Goal: Task Accomplishment & Management: Complete application form

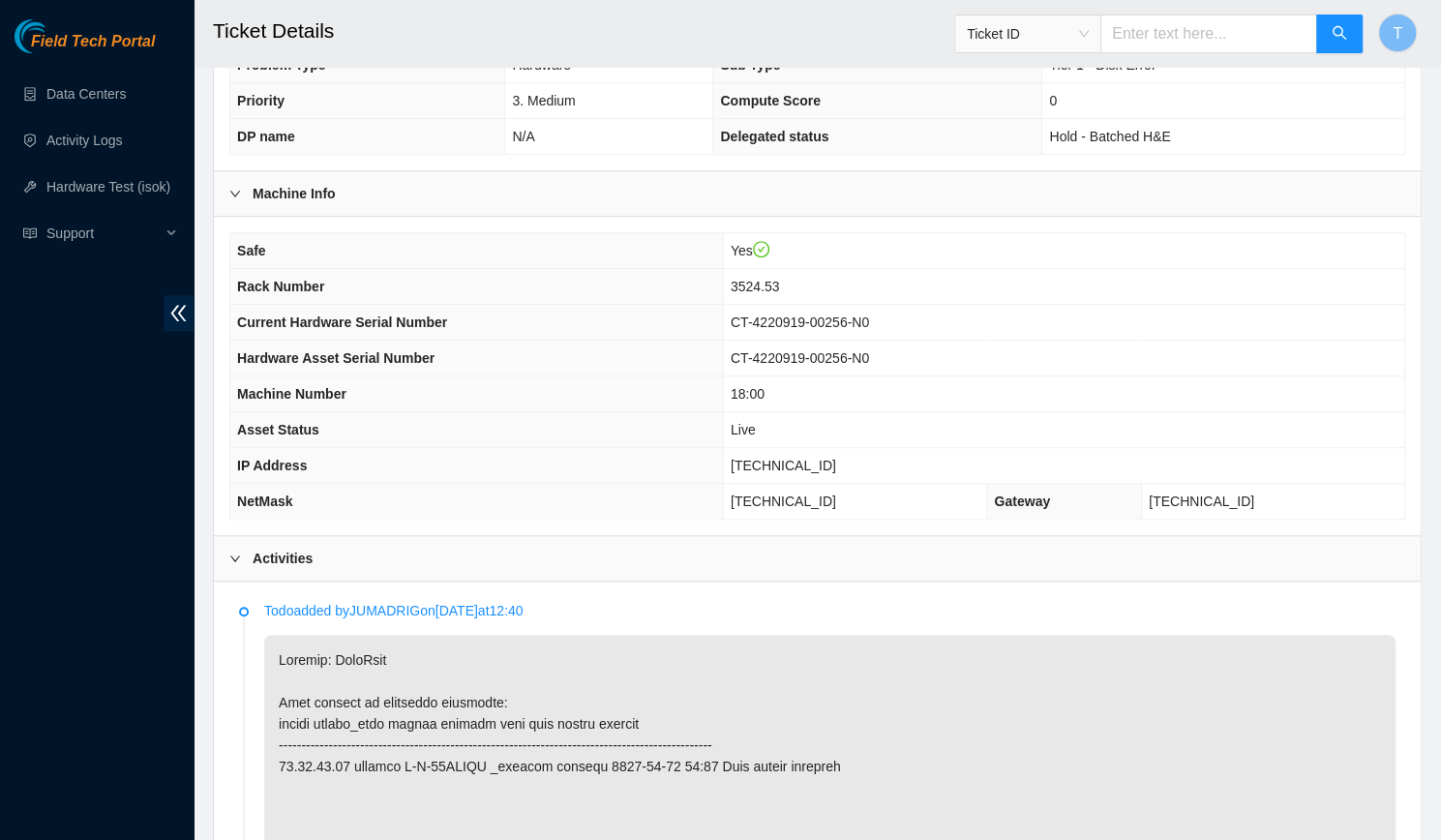
scroll to position [473, 0]
click at [827, 457] on span "[TECHNICAL_ID]" at bounding box center [784, 465] width 106 height 16
copy span "[TECHNICAL_ID]"
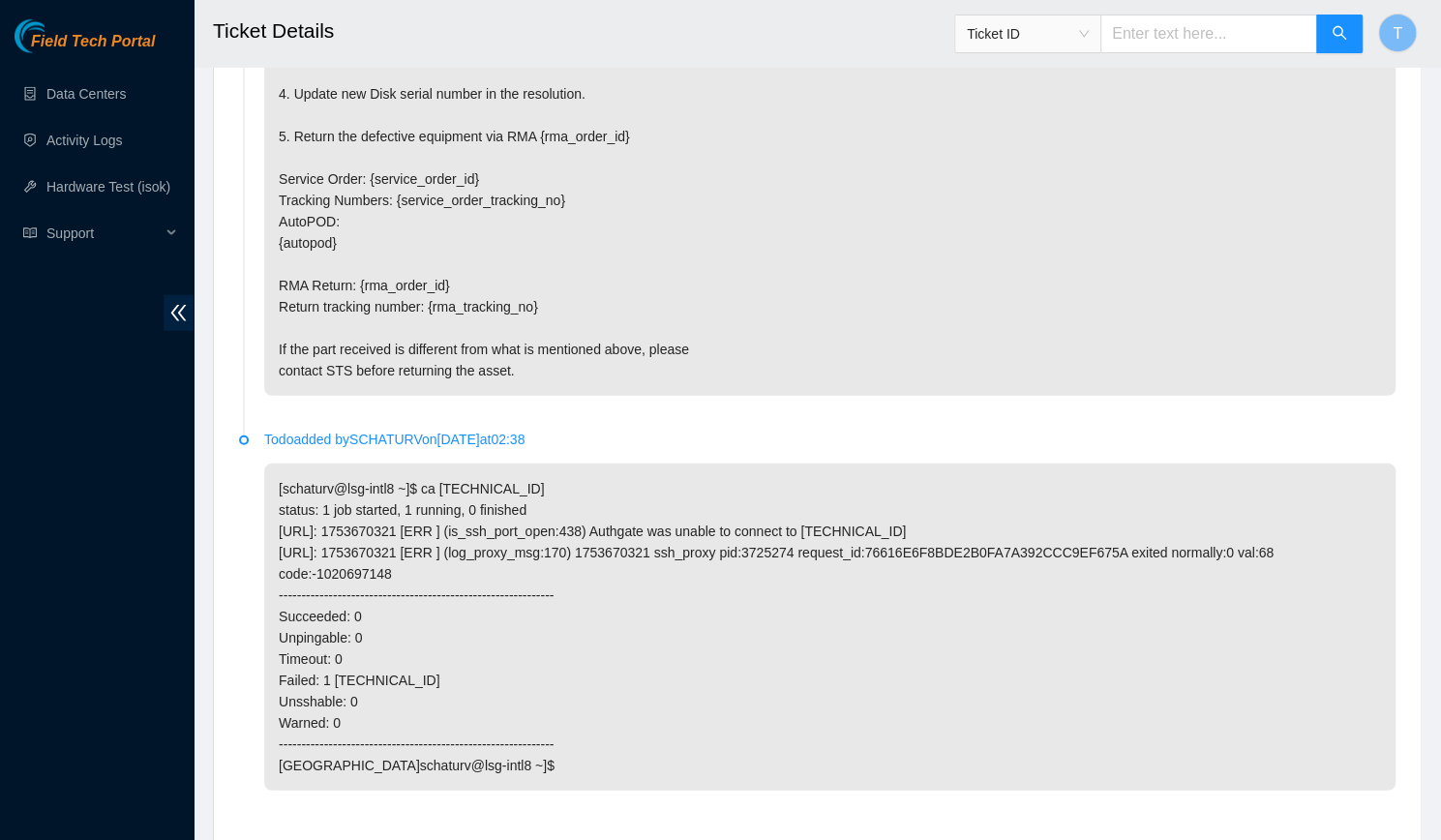
scroll to position [3138, 0]
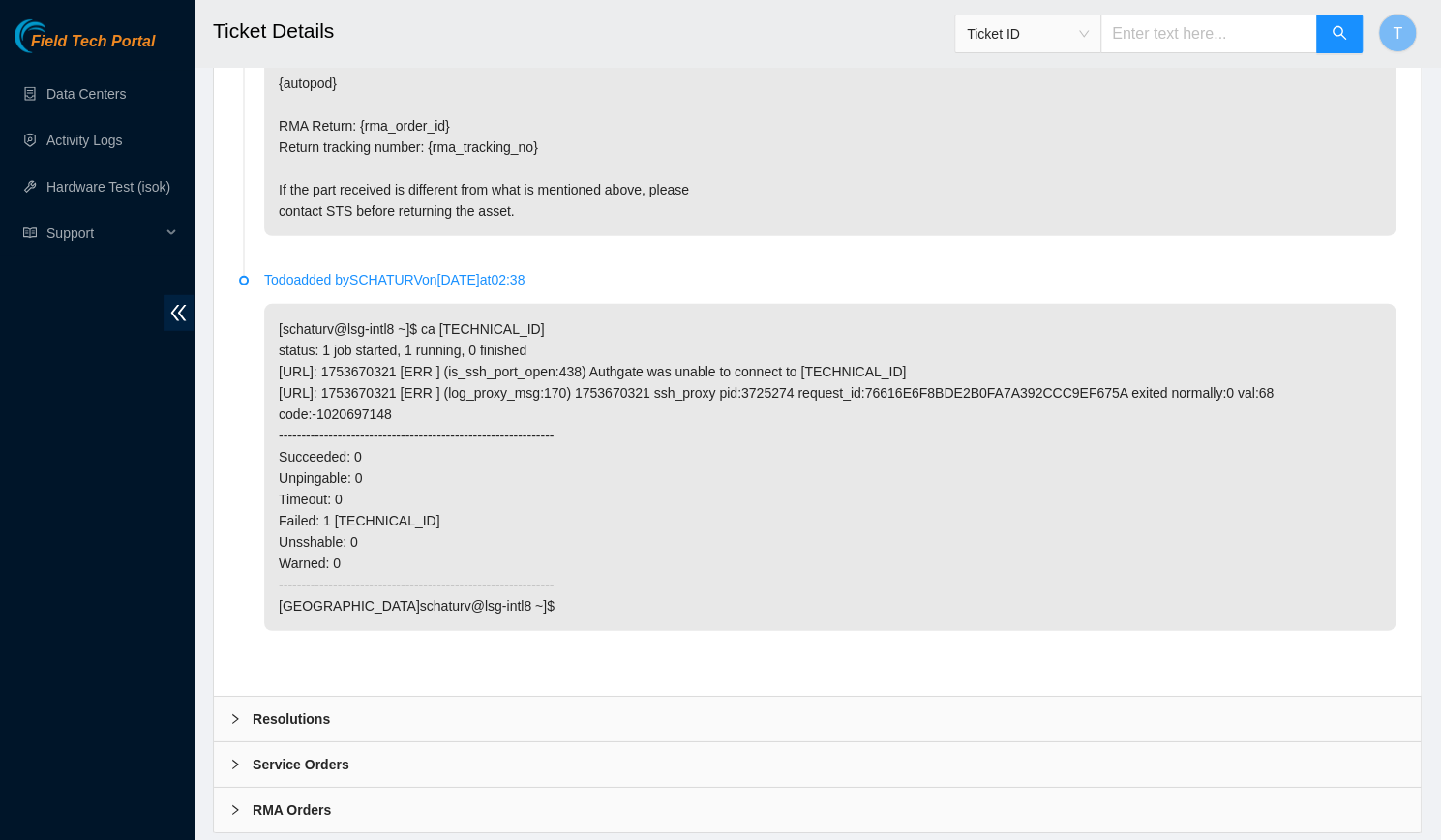
click at [466, 697] on div "Resolutions" at bounding box center [817, 719] width 1207 height 44
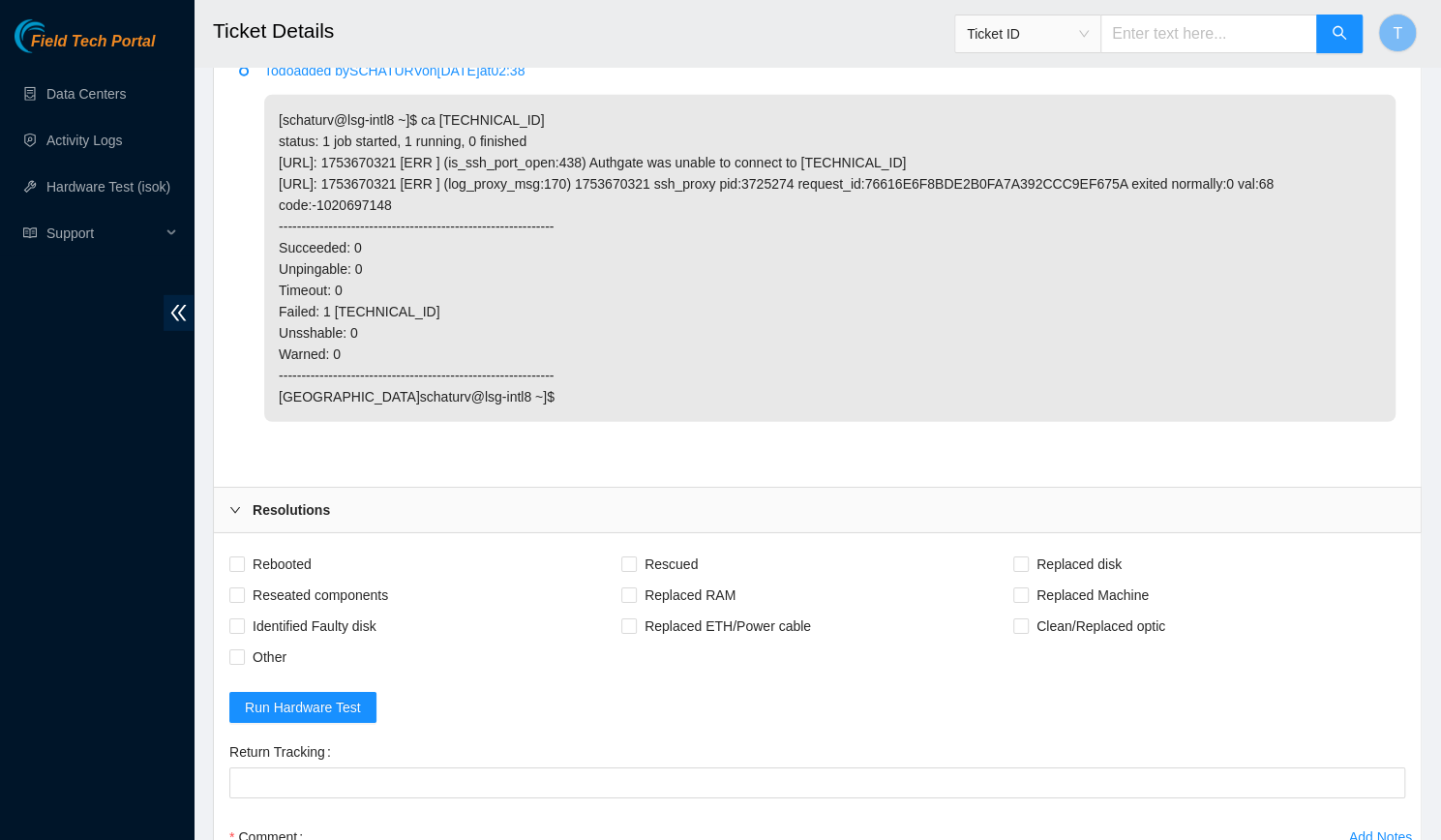
scroll to position [3356, 0]
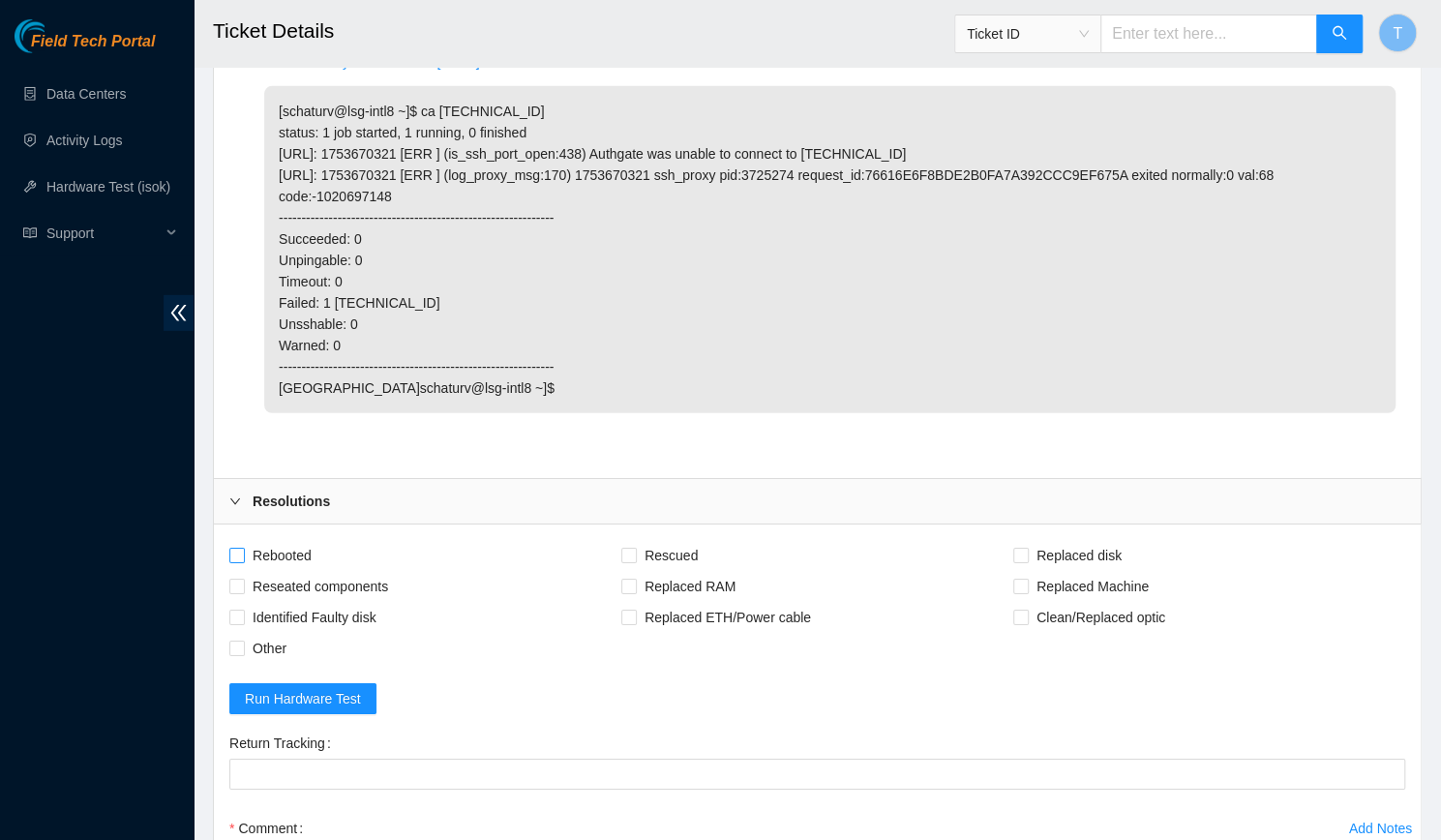
click at [305, 540] on span "Rebooted" at bounding box center [282, 556] width 74 height 31
click at [243, 548] on input "Rebooted" at bounding box center [236, 555] width 14 height 14
checkbox input "true"
click at [640, 540] on span "Rescued" at bounding box center [672, 556] width 69 height 31
click at [635, 548] on input "Rescued" at bounding box center [628, 555] width 14 height 14
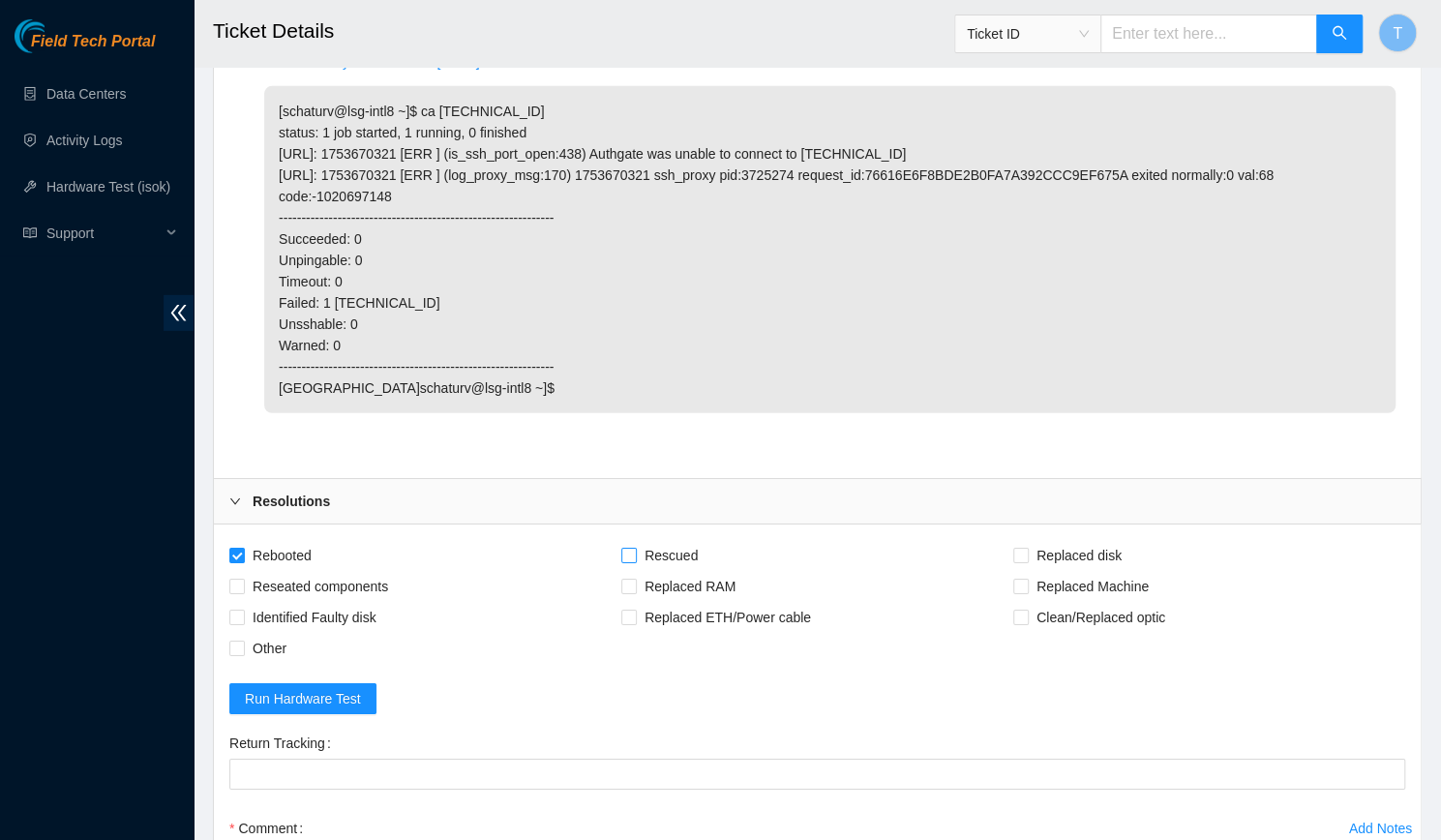
checkbox input "true"
click at [1039, 540] on span "Replaced disk" at bounding box center [1079, 556] width 101 height 31
click at [1027, 548] on input "Replaced disk" at bounding box center [1020, 555] width 14 height 14
checkbox input "true"
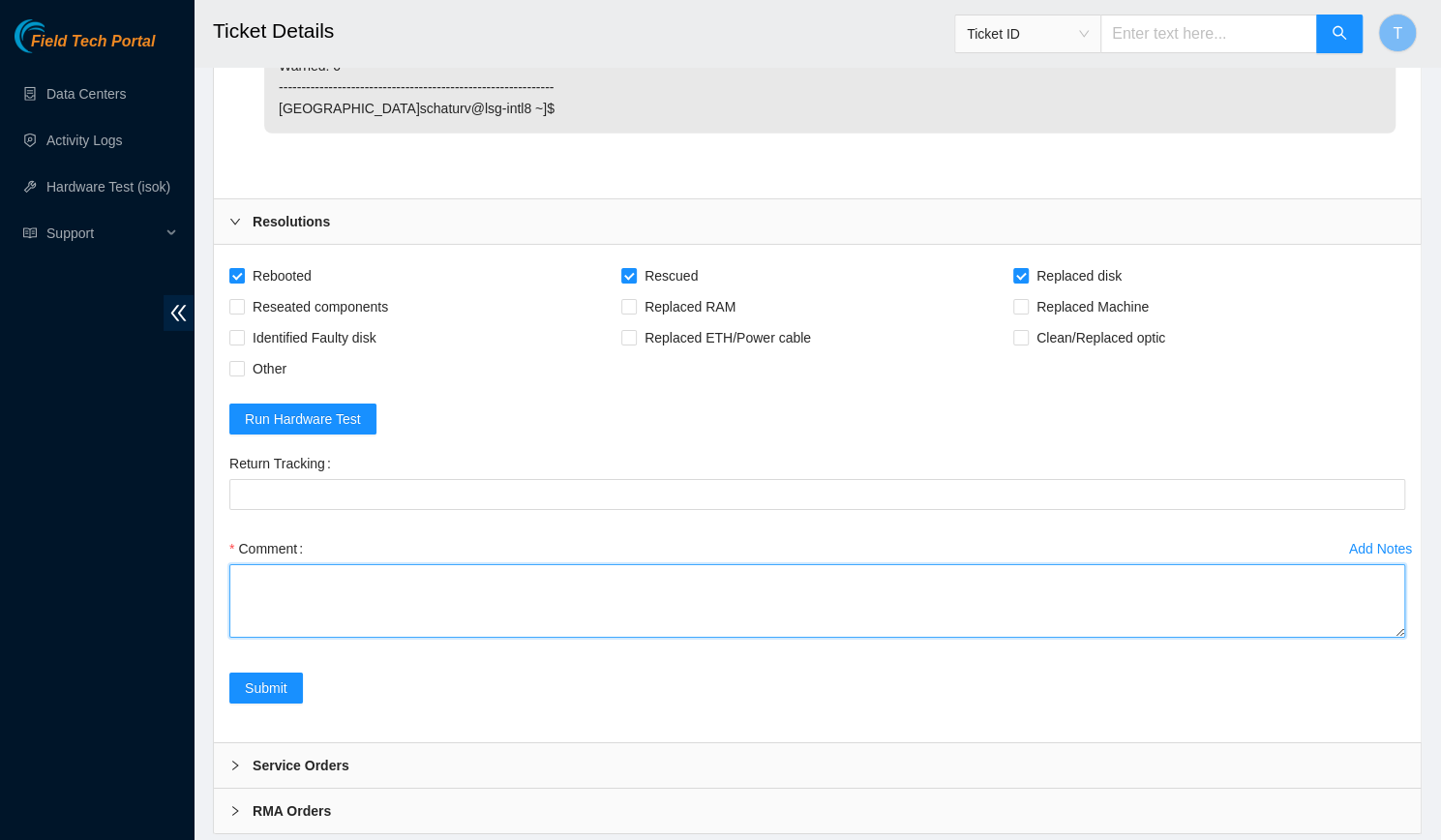
click at [916, 565] on textarea "Comment" at bounding box center [817, 601] width 1177 height 73
paste textarea "-Verified rack and machine SN -Identified faulty disk -Replaced old disk with n…"
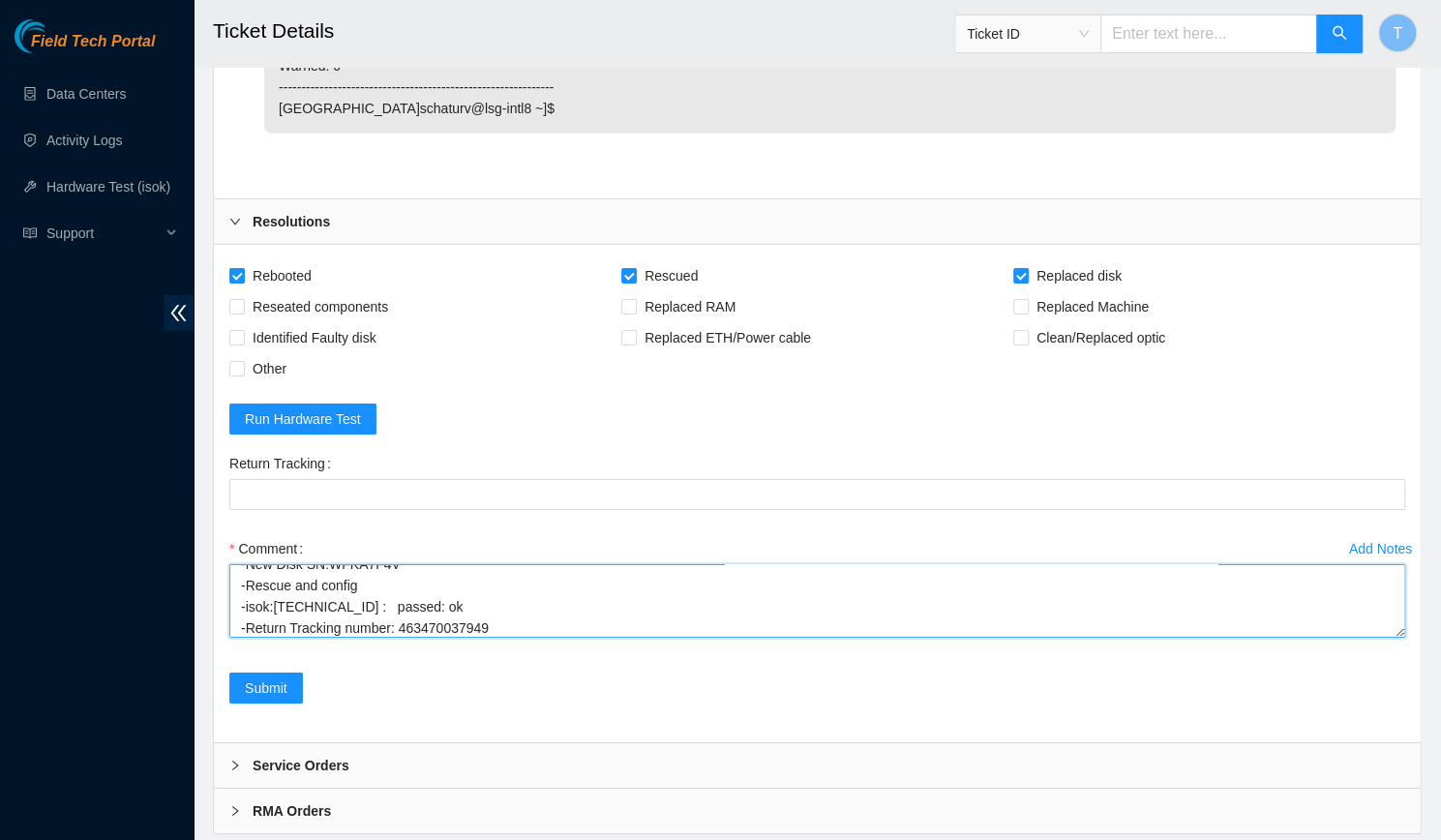
scroll to position [107, 0]
drag, startPoint x: 548, startPoint y: 574, endPoint x: 396, endPoint y: 580, distance: 152.1
click at [396, 580] on textarea "-Verified rack and machine SN -Identified faulty disk -Replaced old disk with n…" at bounding box center [817, 601] width 1177 height 73
type textarea "-Verified rack and machine SN -Identified faulty disk -Replaced old disk with n…"
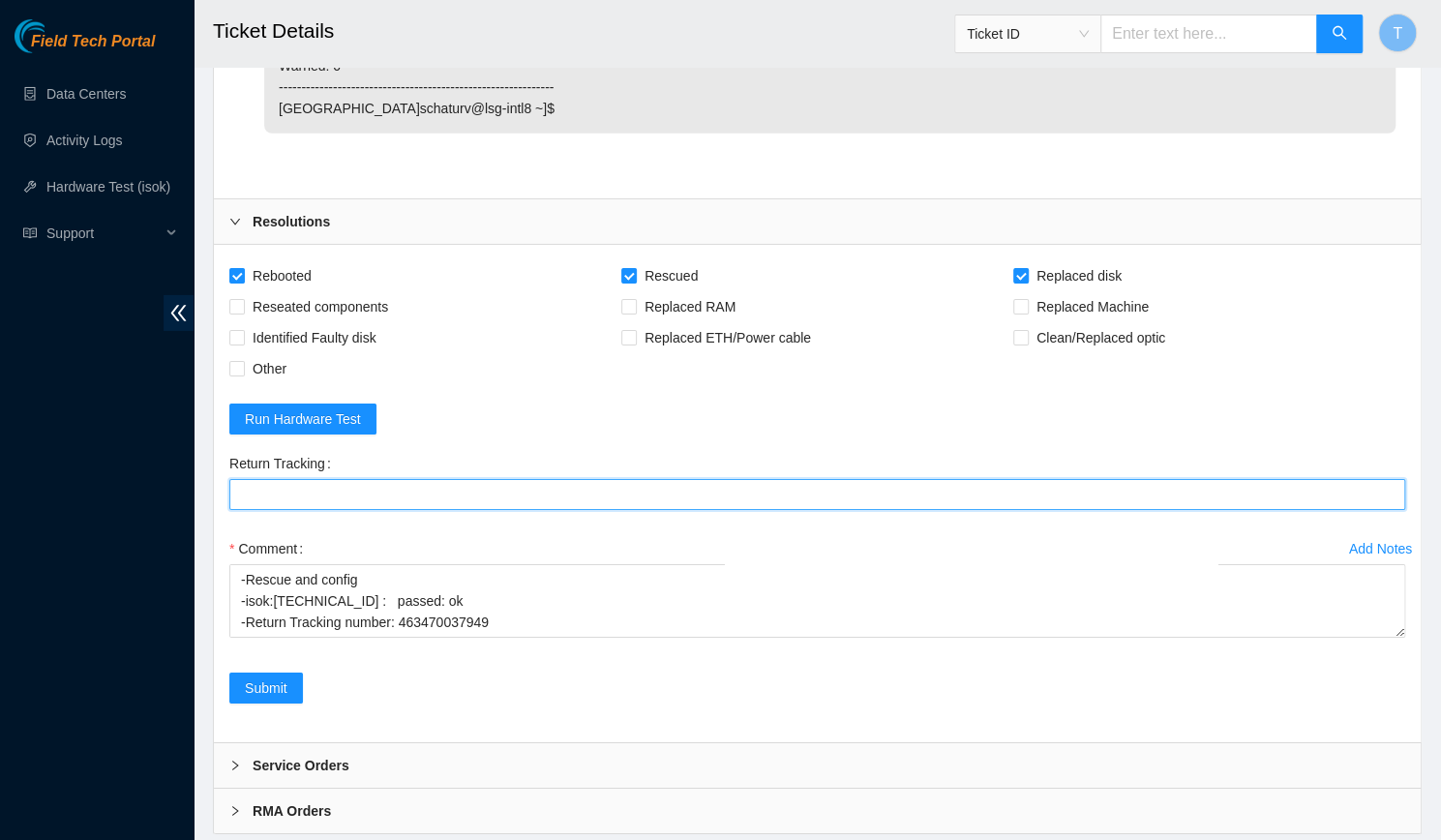
click at [440, 480] on Tracking "Return Tracking" at bounding box center [817, 495] width 1177 height 31
type Tracking "v"
paste Tracking "463470037949"
type Tracking "463470037949"
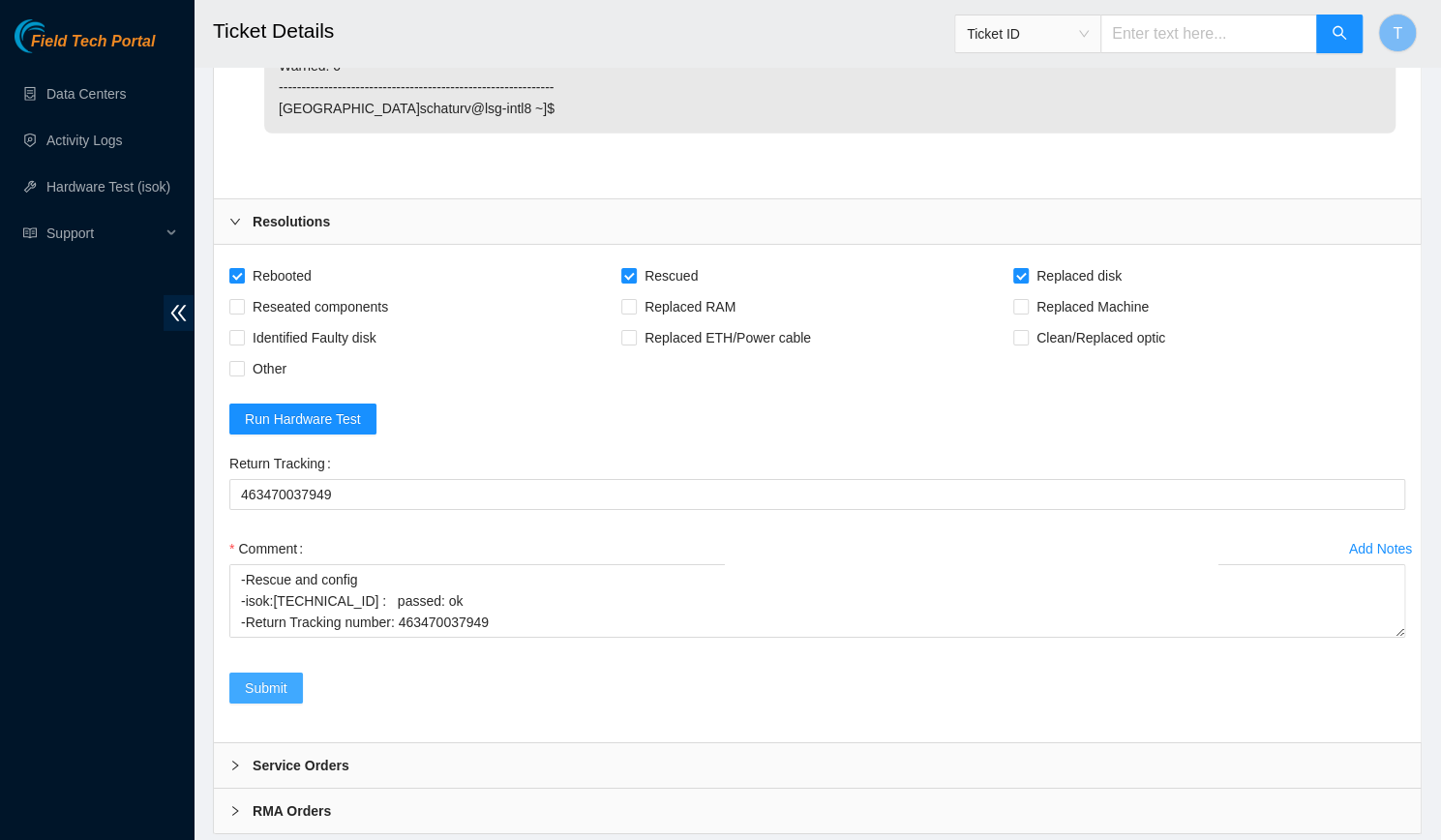
click at [275, 673] on button "Submit" at bounding box center [265, 688] width 73 height 31
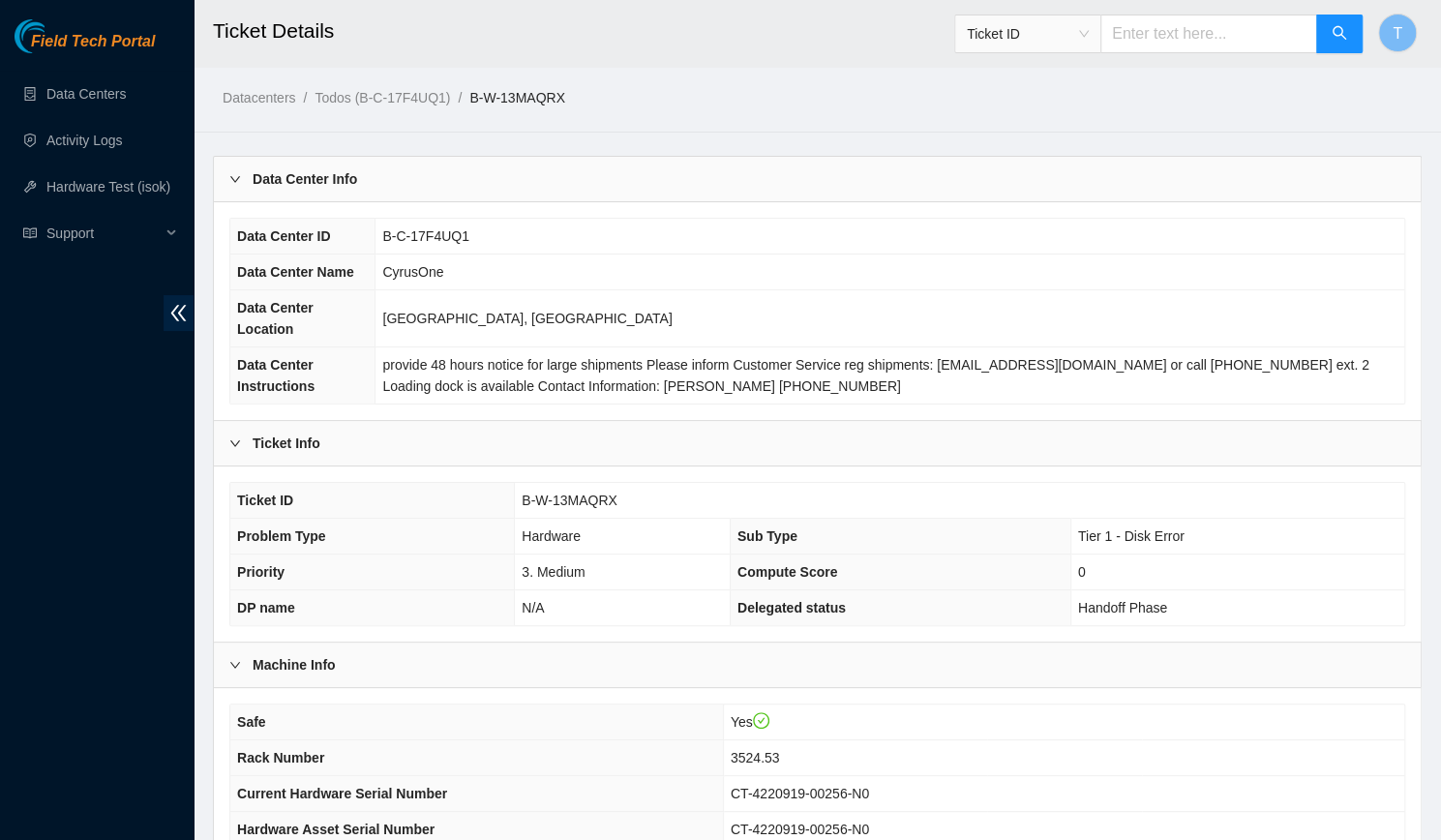
scroll to position [378, 0]
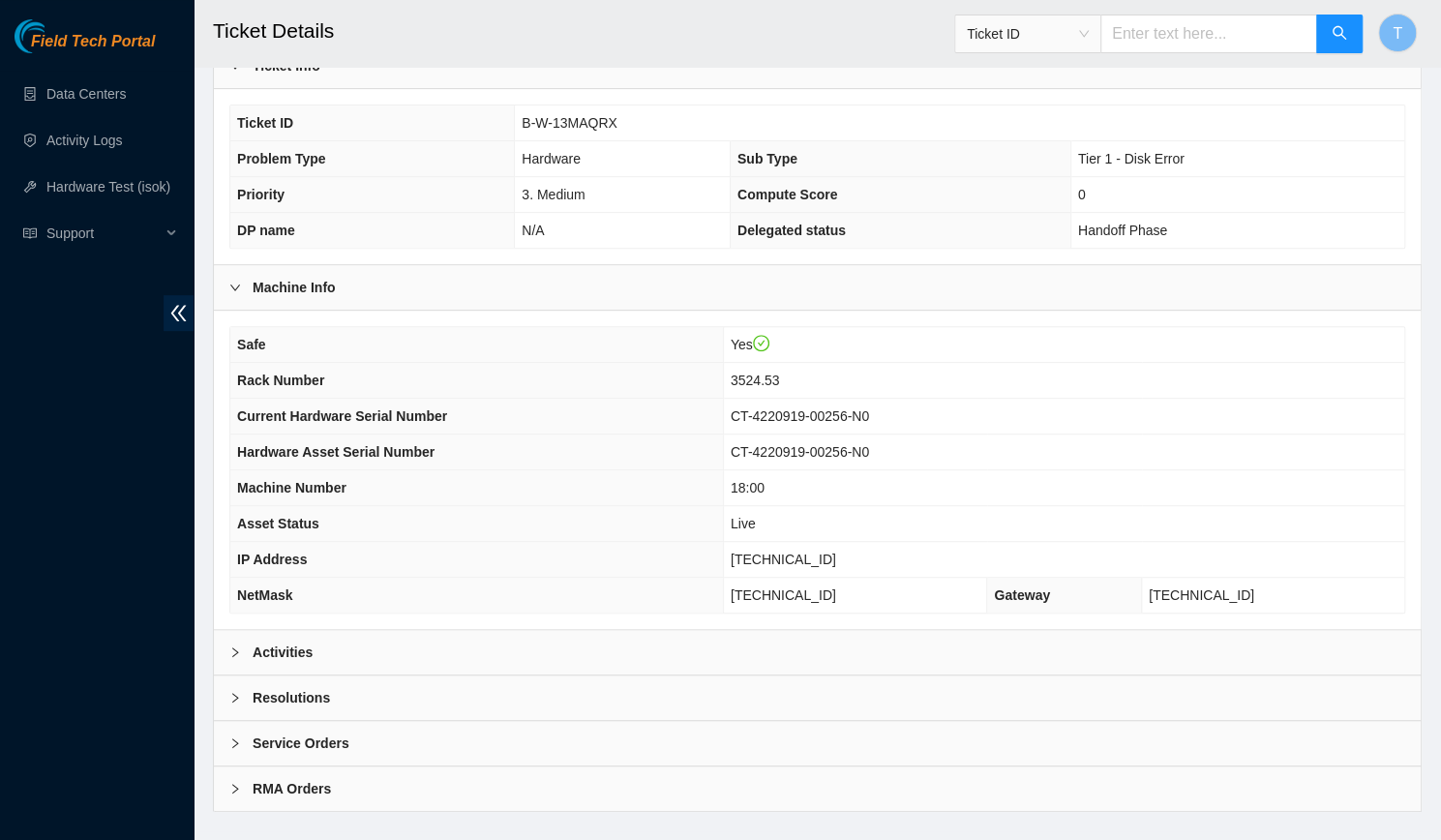
click at [1106, 631] on div "Activities" at bounding box center [817, 652] width 1207 height 44
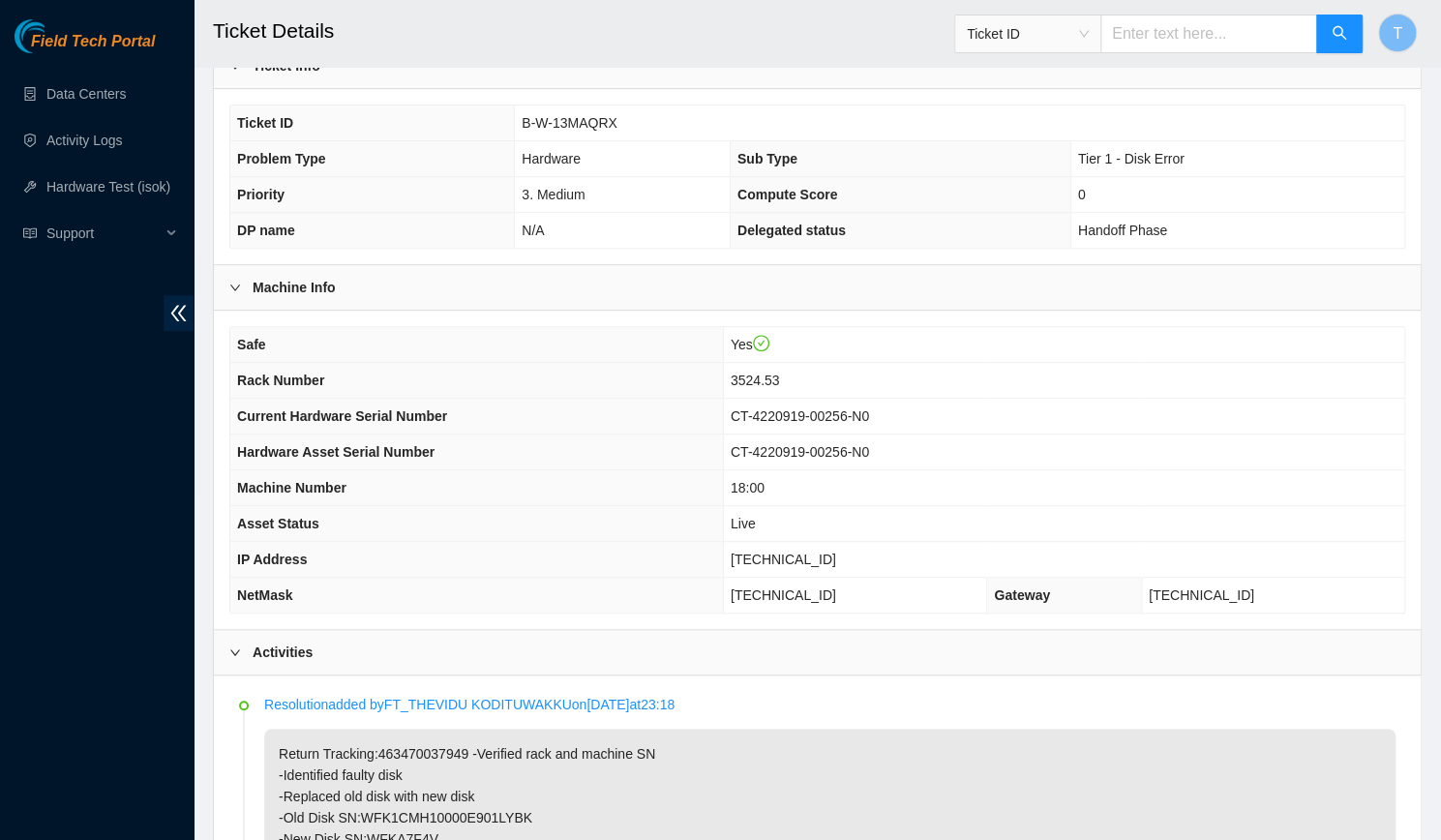
click at [1106, 631] on div "Activities" at bounding box center [817, 652] width 1207 height 44
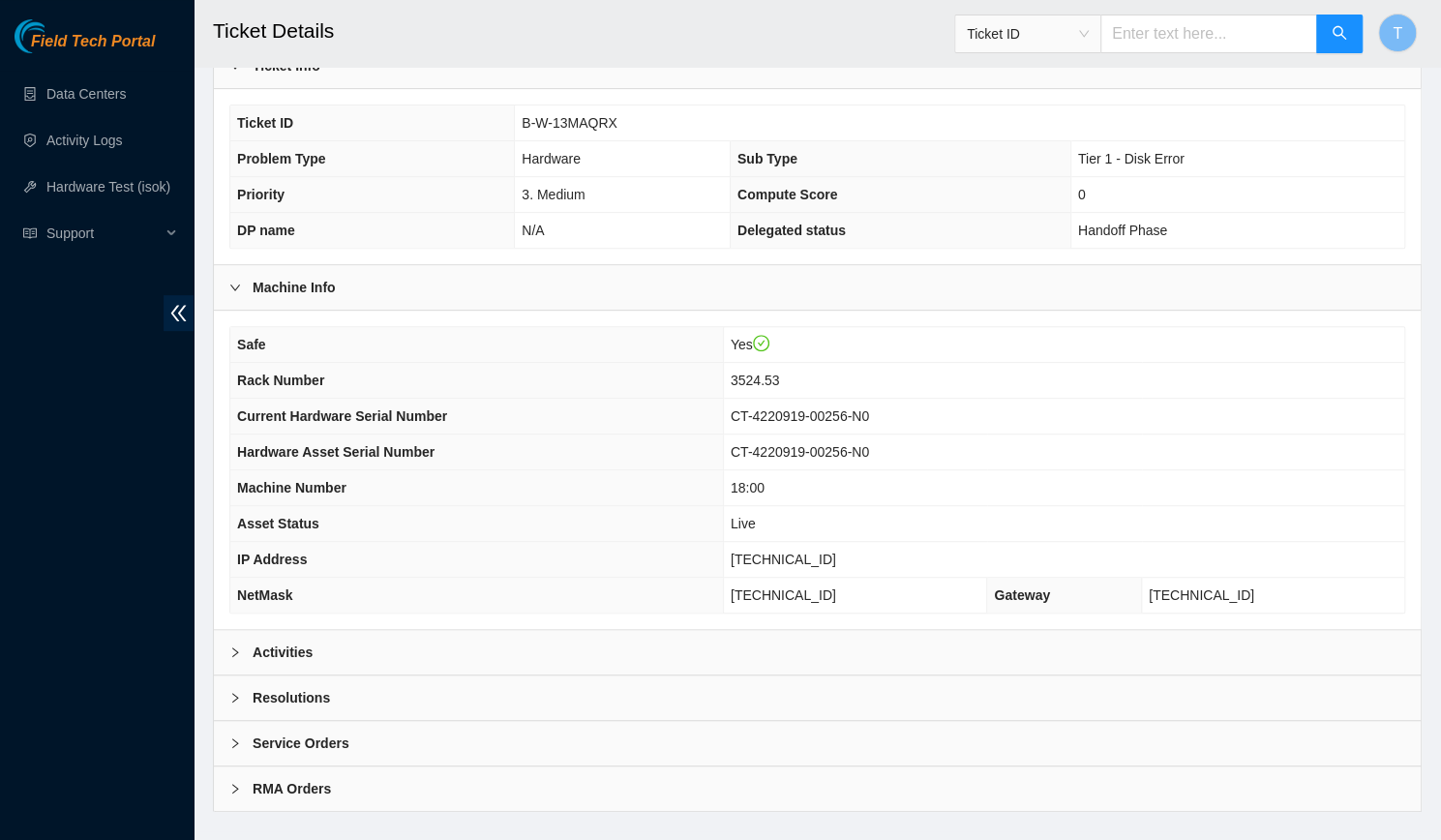
click at [1106, 631] on div "Activities" at bounding box center [817, 652] width 1207 height 44
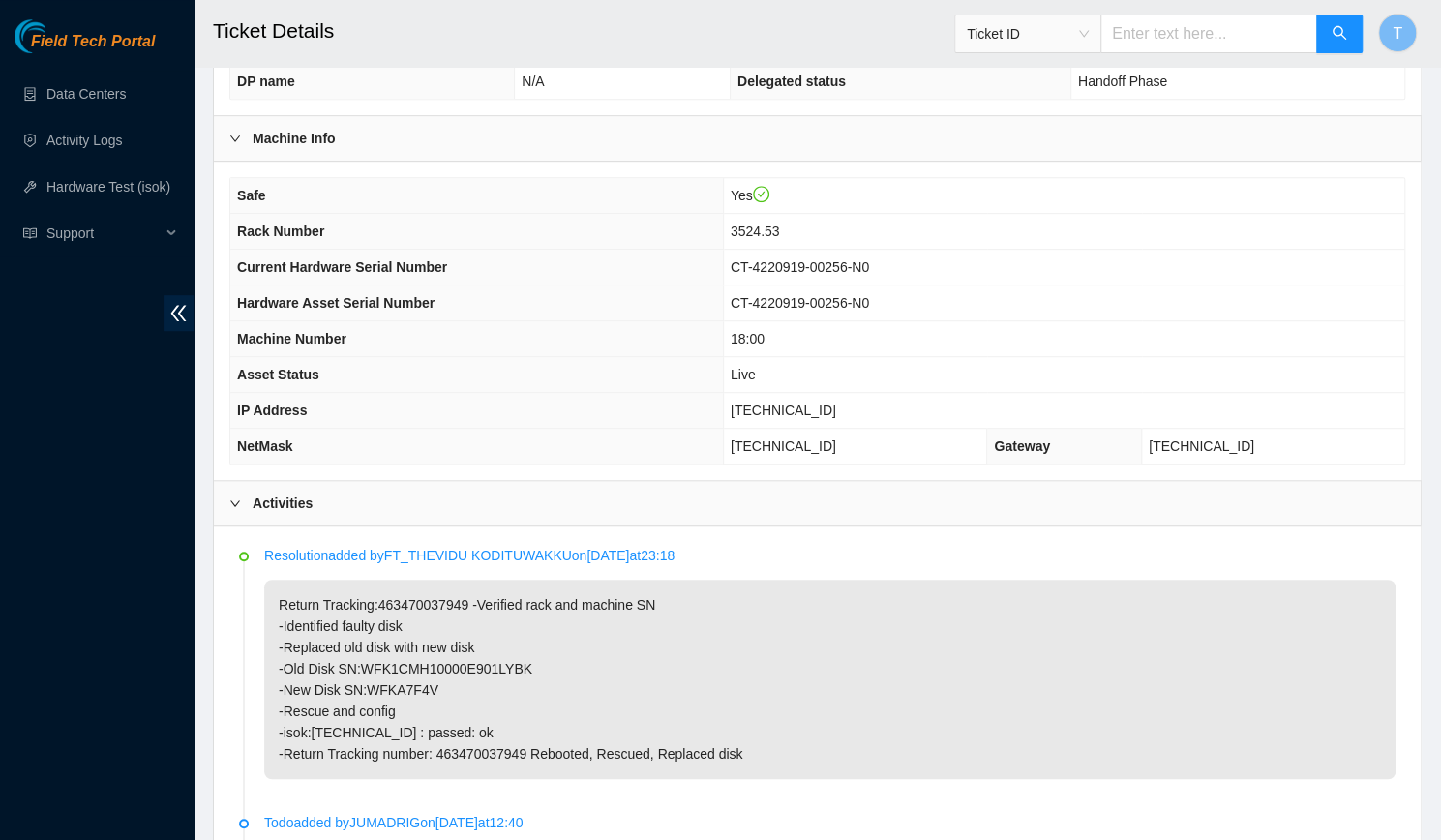
scroll to position [529, 0]
click at [965, 543] on div "Resolution added by FT_THEVIDU KODITUWAKKU on 2025-08-16 at 23:18 Return Tracki…" at bounding box center [830, 660] width 1132 height 234
click at [46, 148] on link "Activity Logs" at bounding box center [84, 140] width 76 height 16
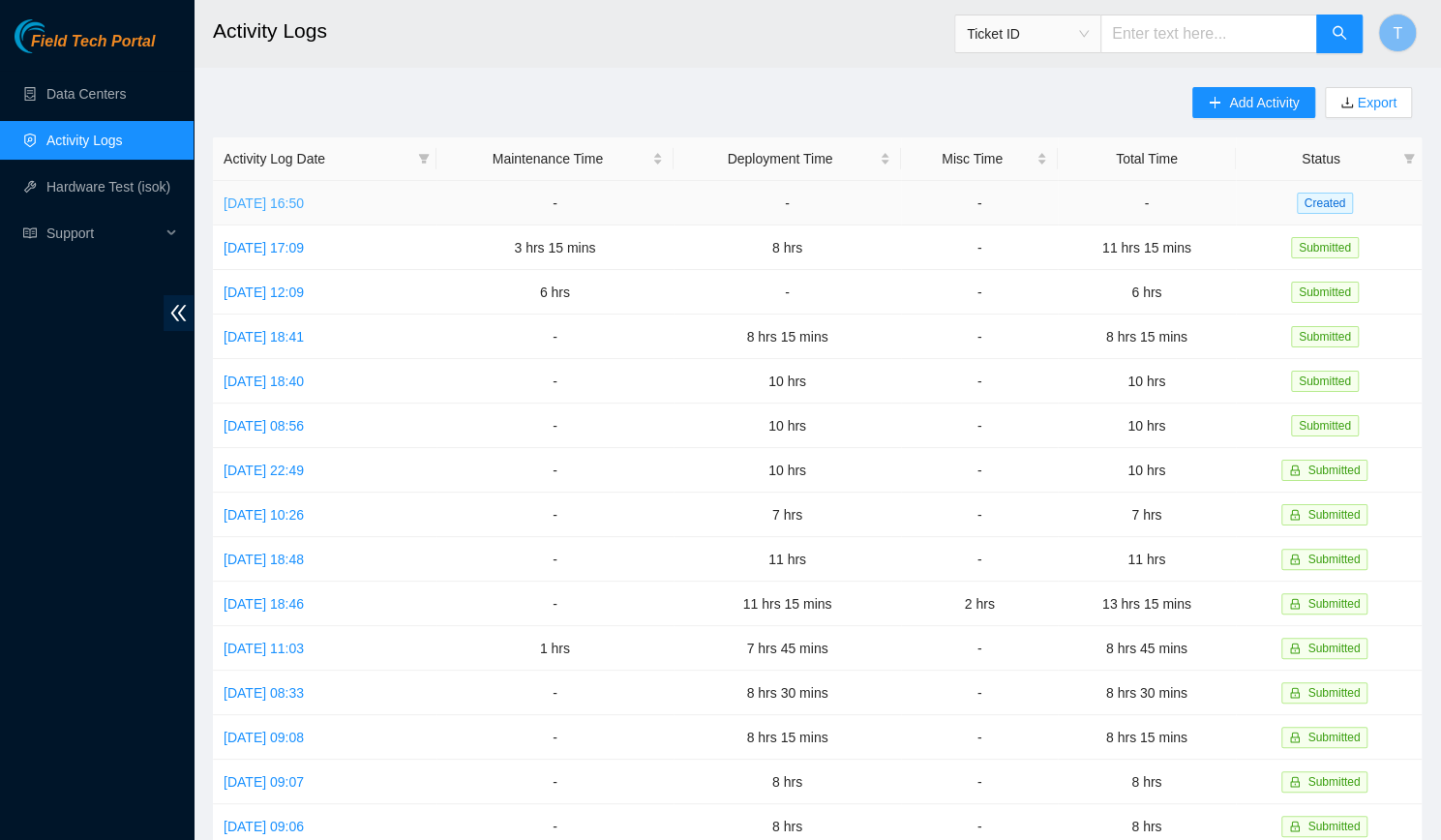
click at [279, 203] on link "Sat, 16 Aug 2025 16:50" at bounding box center [263, 204] width 80 height 16
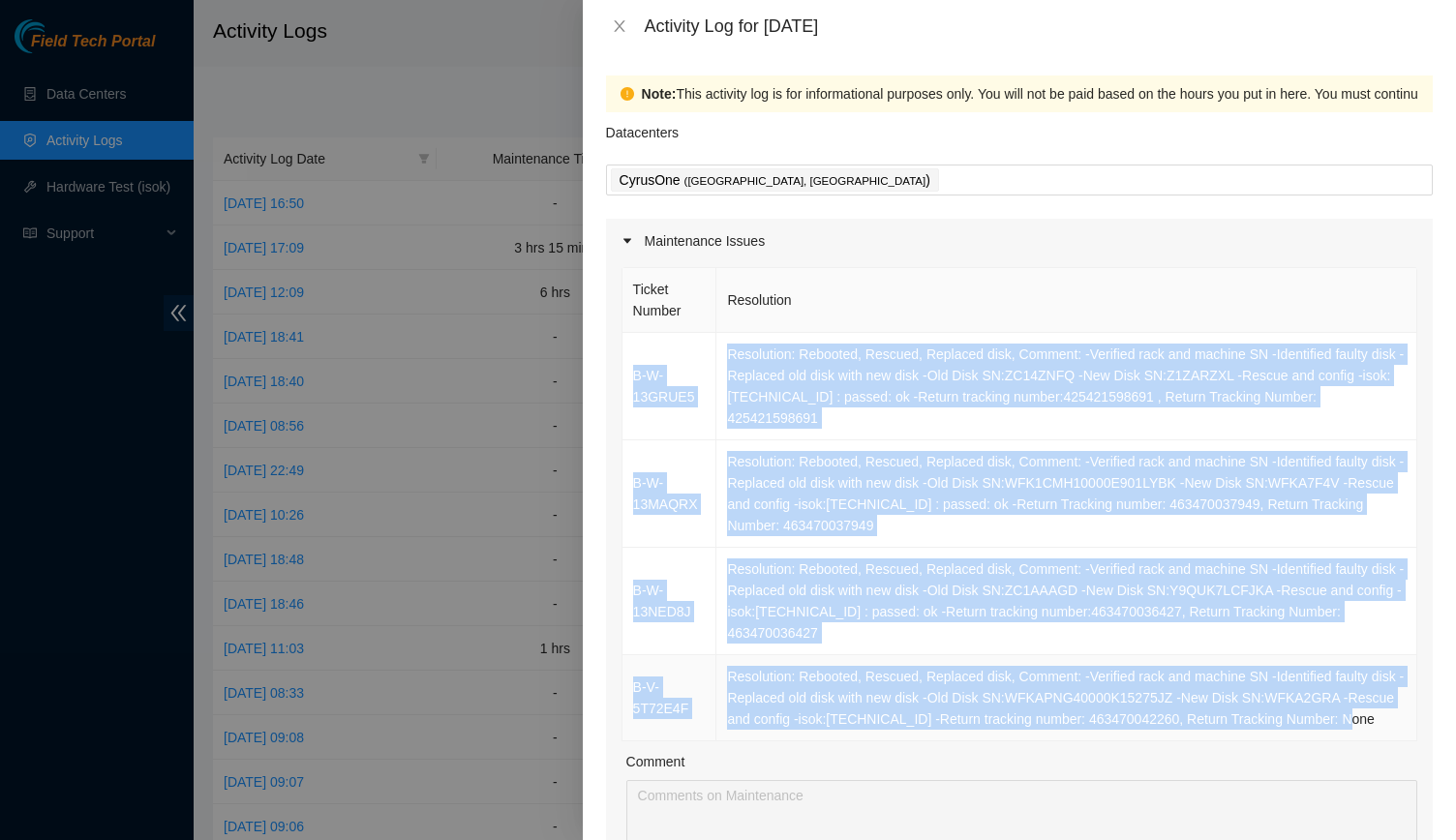
drag, startPoint x: 630, startPoint y: 349, endPoint x: 1326, endPoint y: 682, distance: 771.6
click at [1326, 682] on tbody "B-W-13GRUE5 Resolution: Rebooted, Rescued, Replaced disk, Comment: -Verified ra…" at bounding box center [1020, 537] width 795 height 408
copy tbody "B-W-13GRUE5 Resolution: Rebooted, Rescued, Replaced disk, Comment: -Verified ra…"
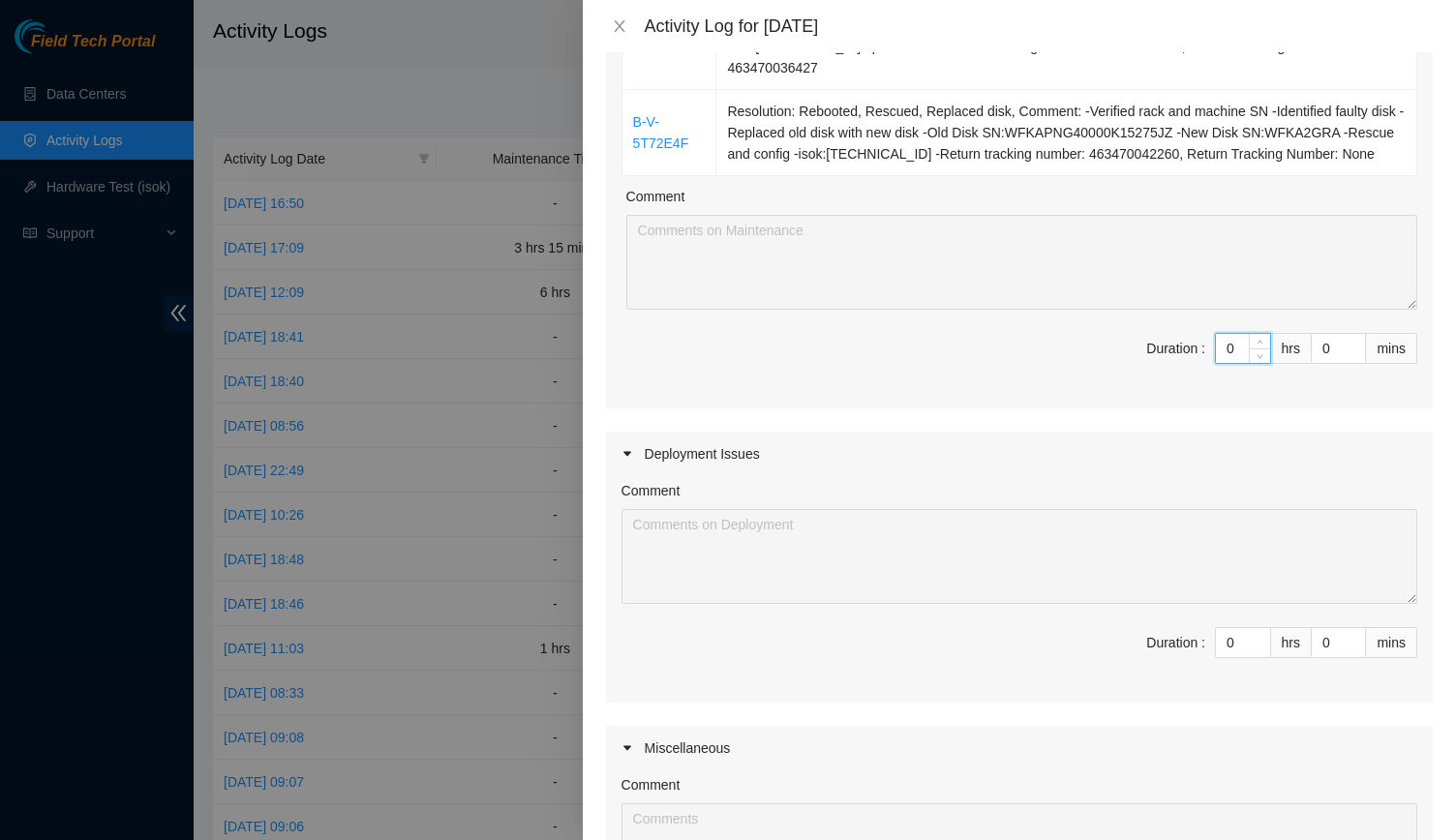
click at [1229, 334] on input "0" at bounding box center [1243, 349] width 54 height 29
type input "4"
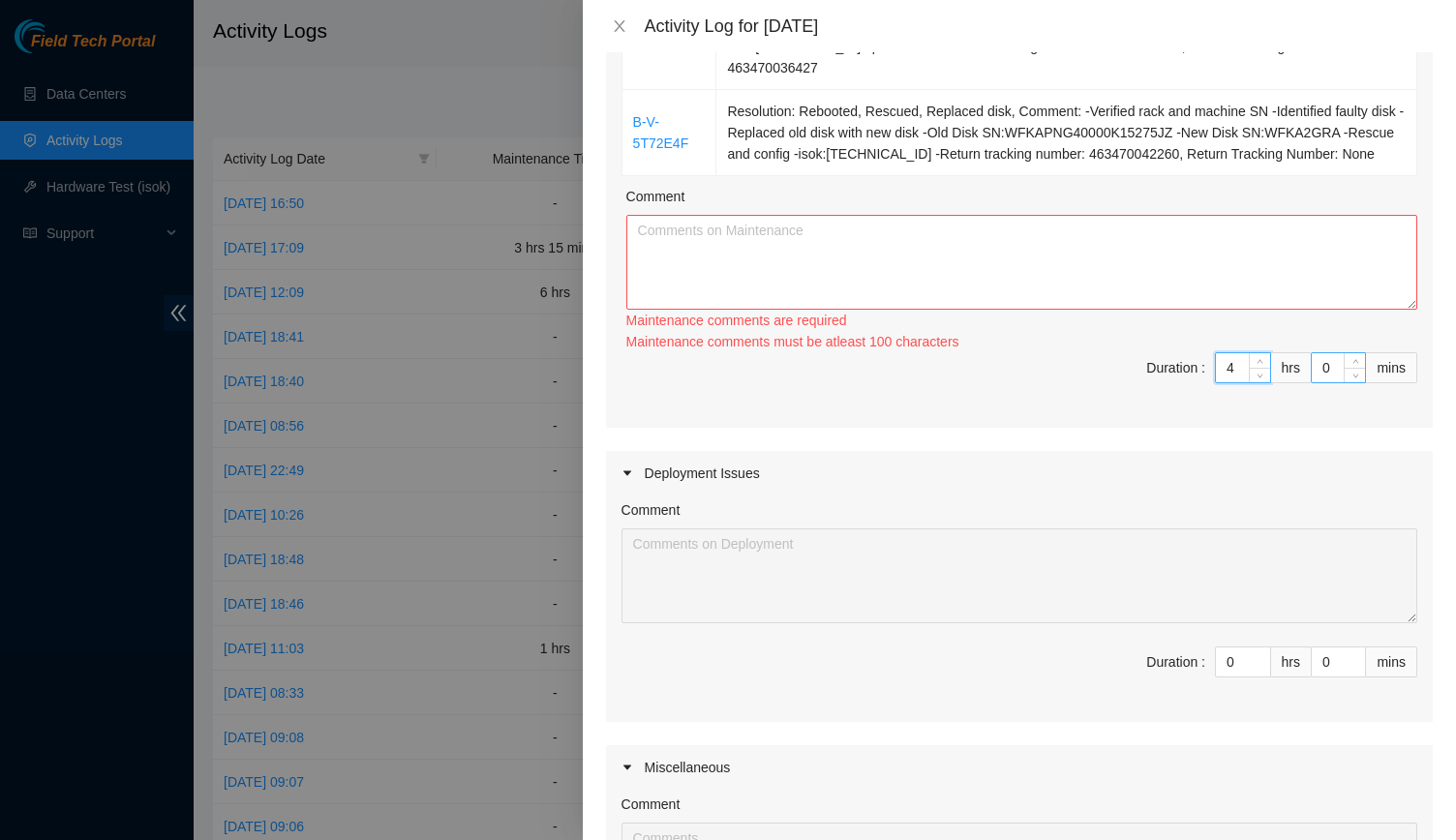
type input "4"
click at [1312, 353] on input "0" at bounding box center [1339, 368] width 53 height 29
type input "3"
type input "30"
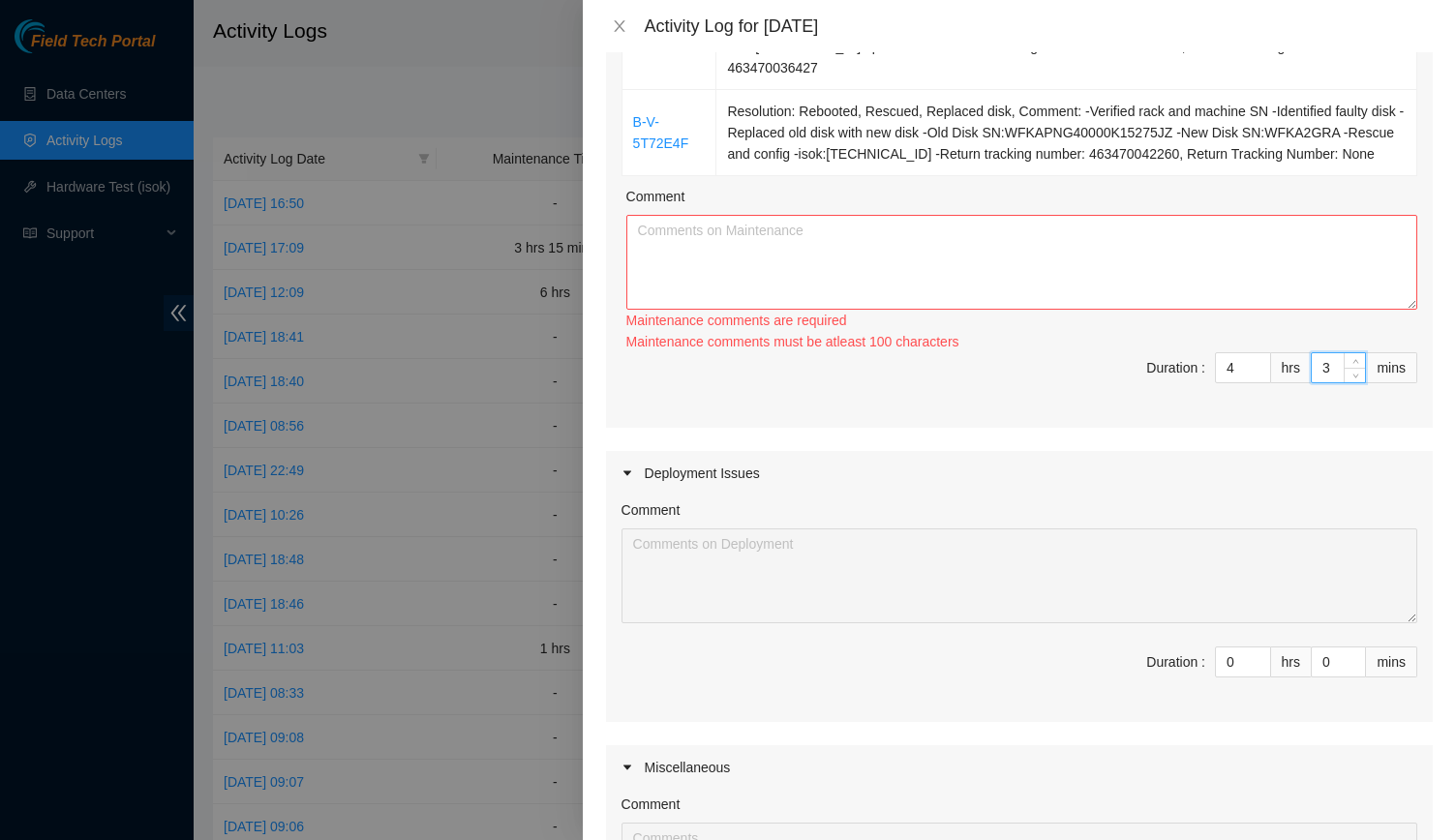
type input "30"
click at [1220, 228] on textarea "Comment" at bounding box center [1022, 262] width 791 height 95
paste textarea "B-W-13GRUE5 Resolution: Rebooted, Rescued, Replaced disk, Comment: -Verified ra…"
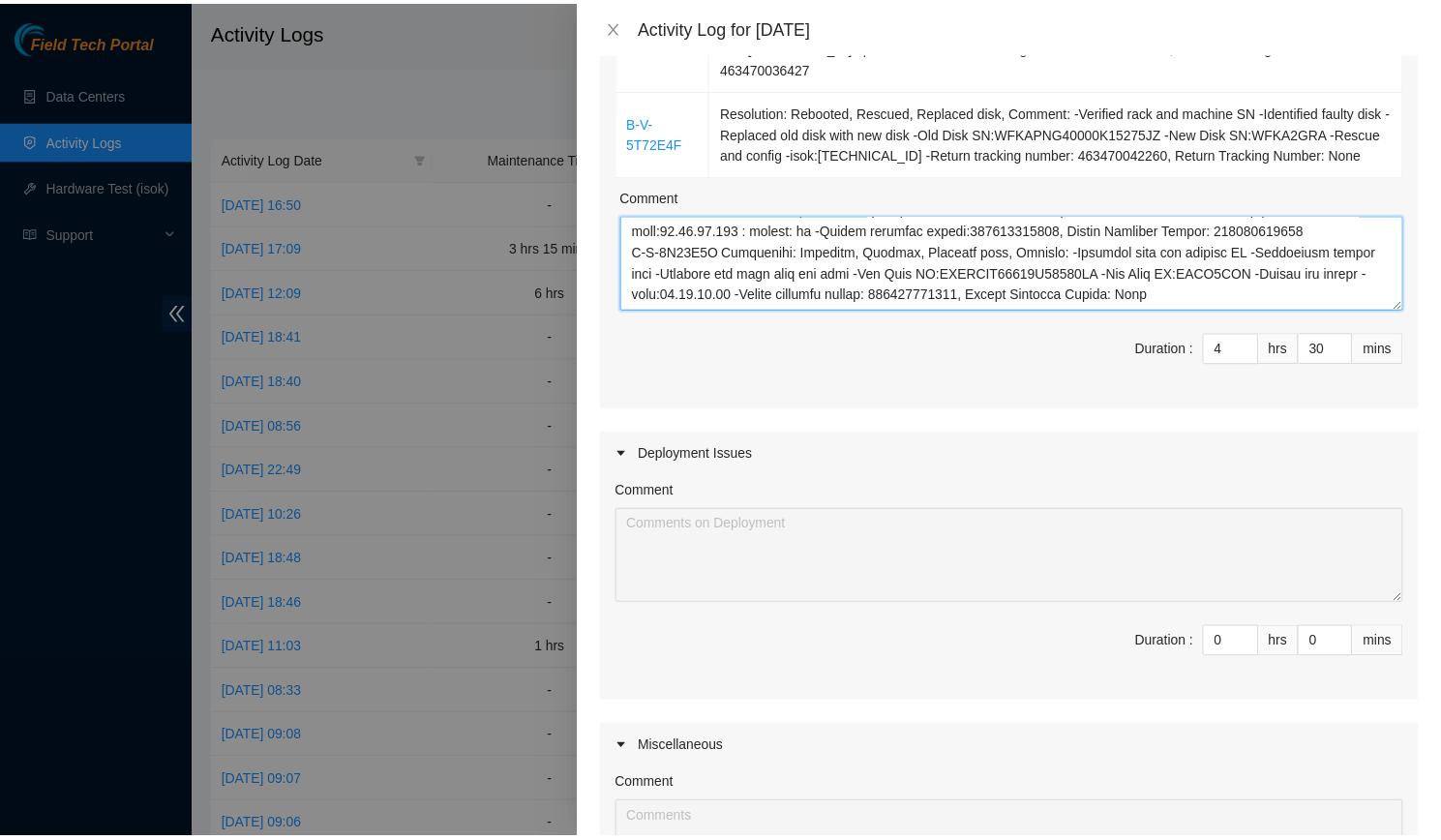
scroll to position [885, 0]
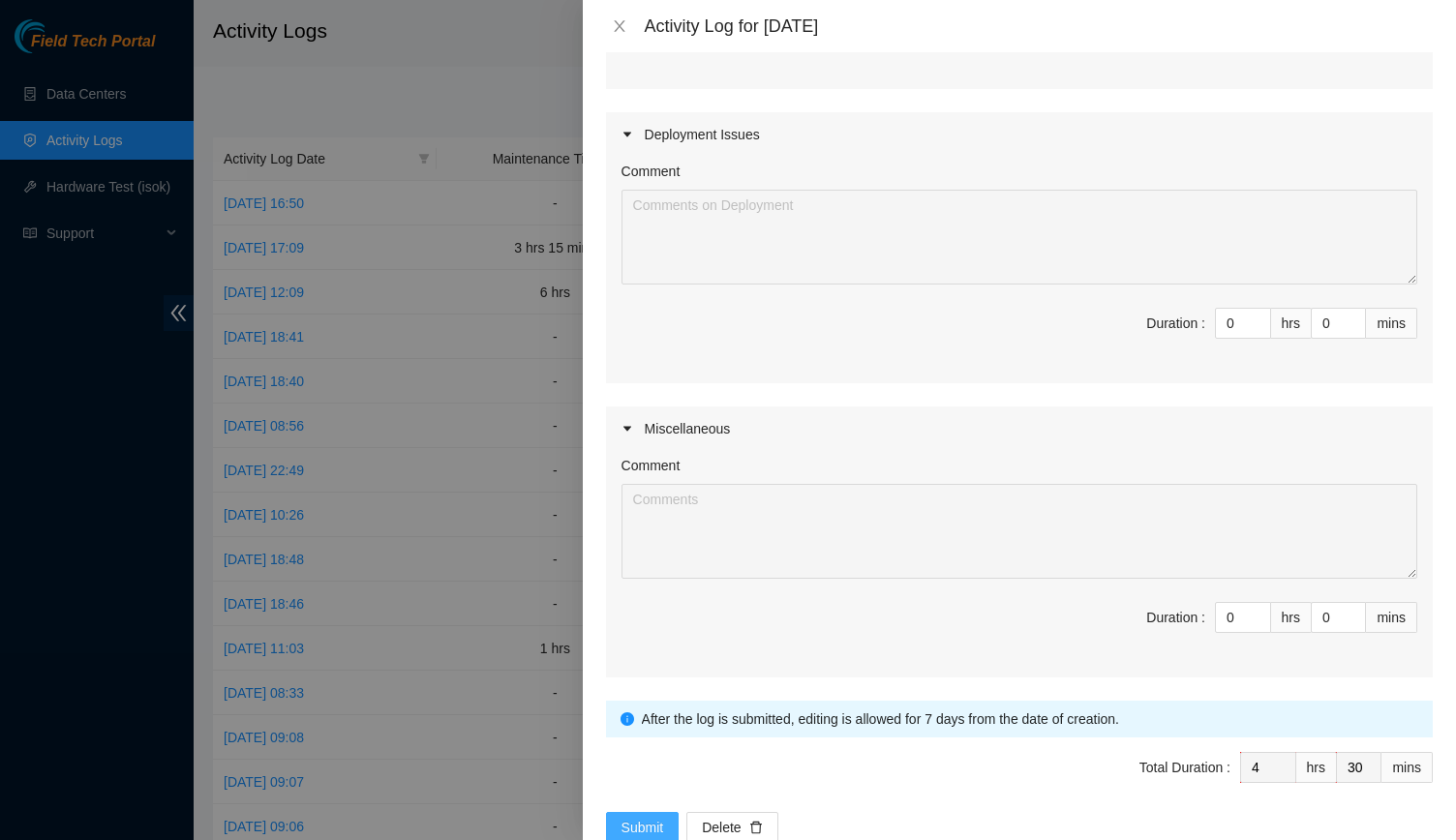
type textarea "B-W-13GRUE5 Resolution: Rebooted, Rescued, Replaced disk, Comment: -Verified ra…"
click at [622, 817] on span "Submit" at bounding box center [643, 828] width 43 height 22
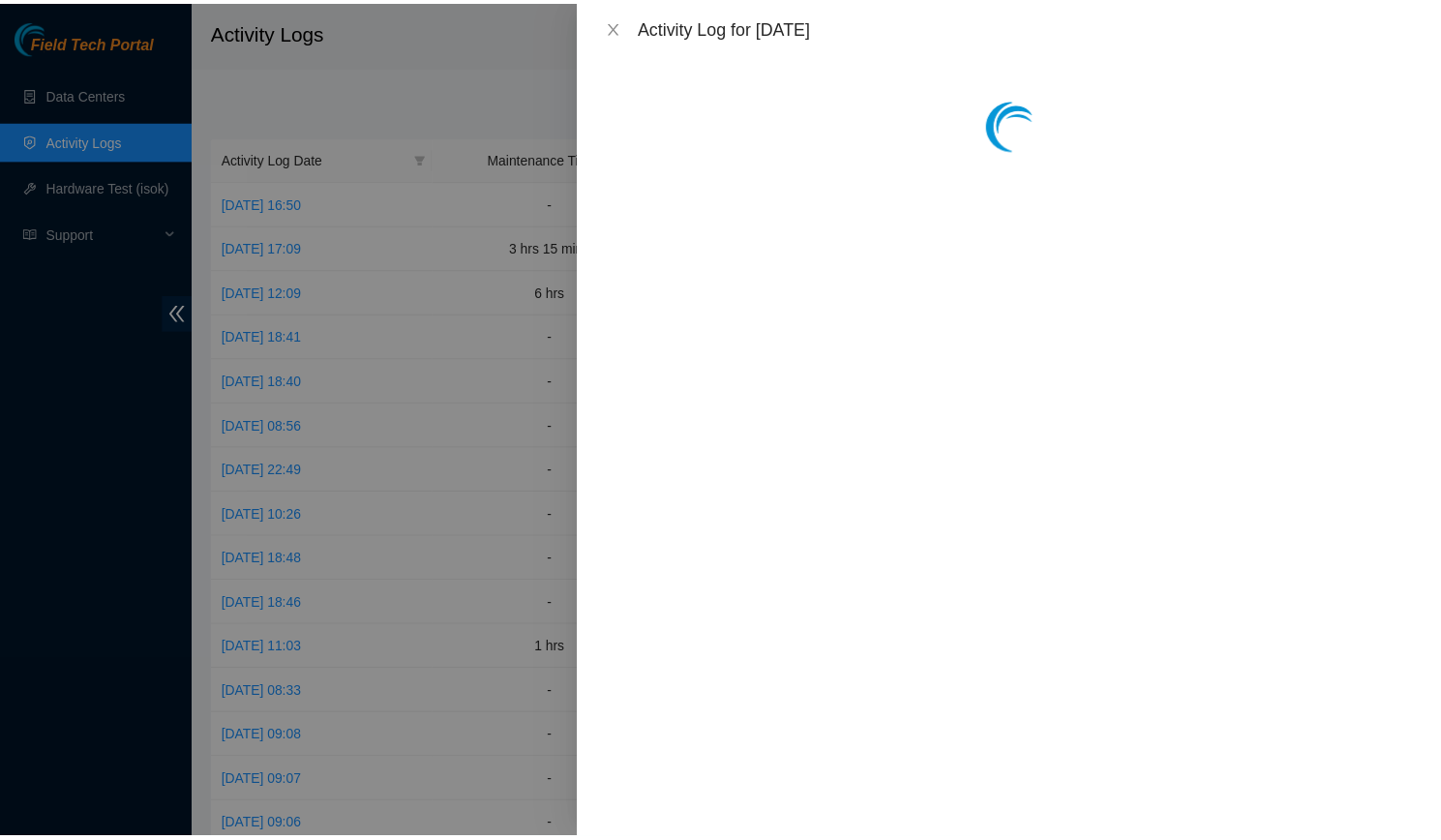
scroll to position [0, 0]
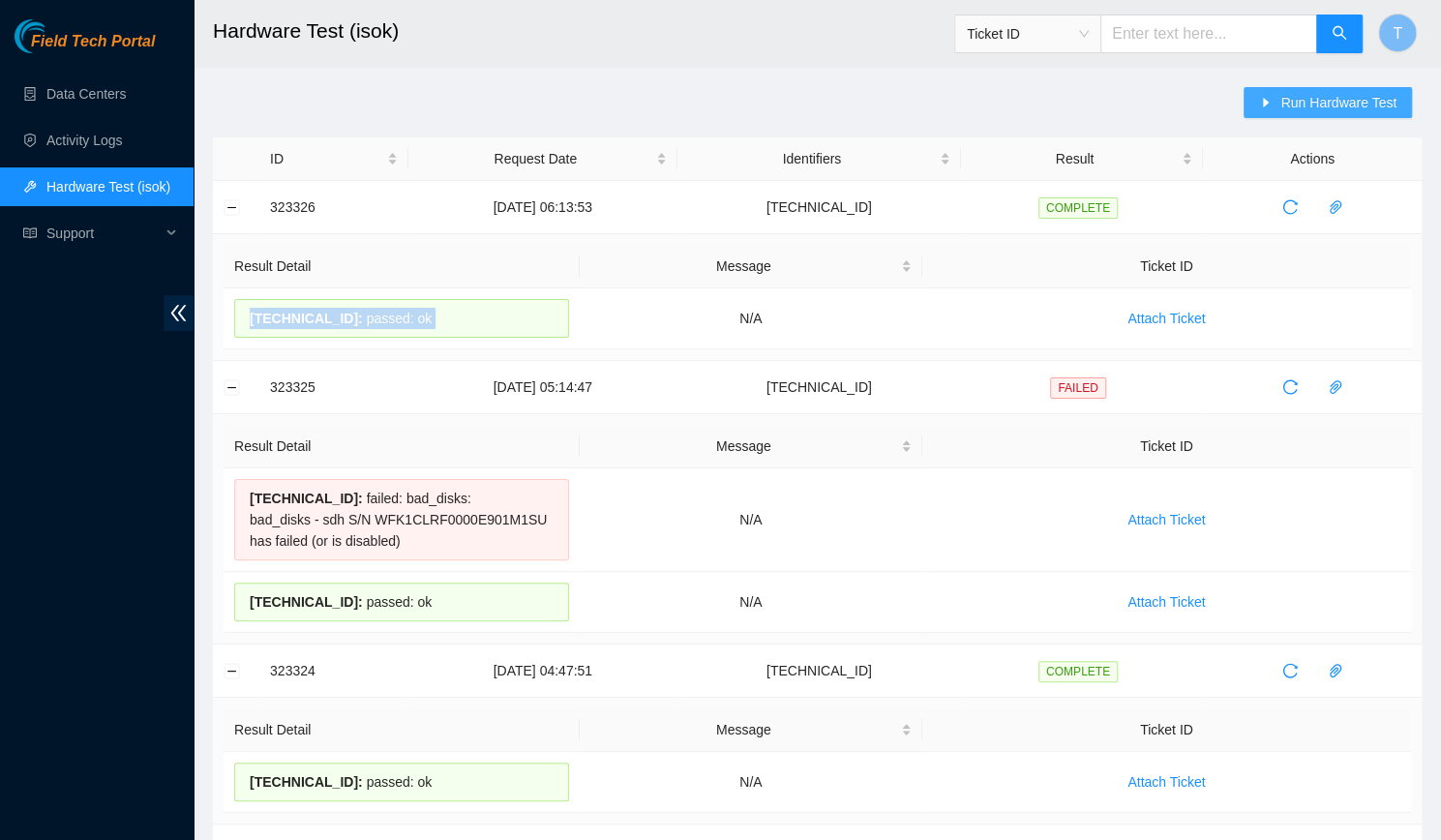
click at [1291, 100] on span "Run Hardware Test" at bounding box center [1338, 103] width 116 height 22
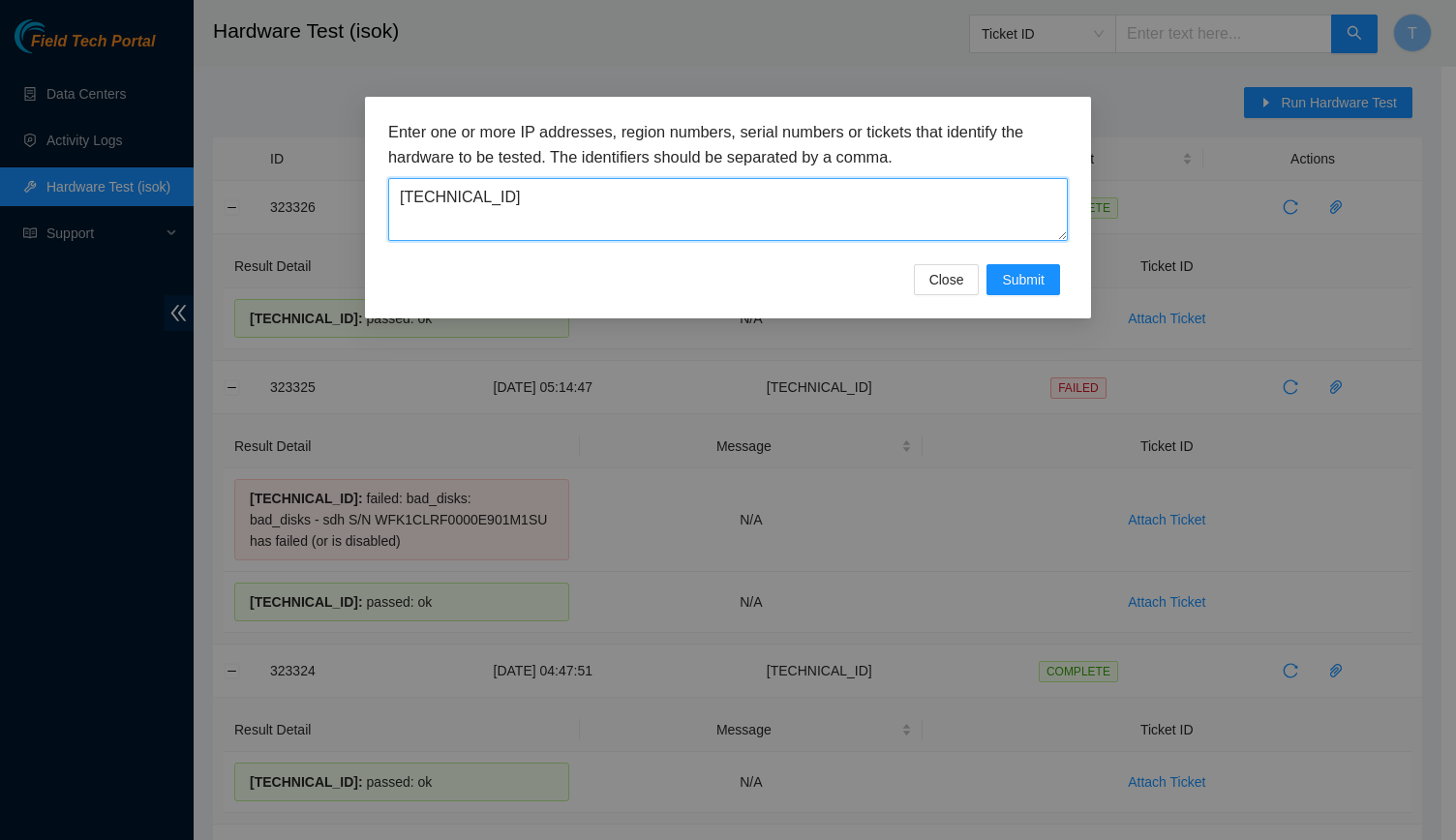
click at [976, 184] on textarea "[TECHNICAL_ID]" at bounding box center [728, 210] width 680 height 63
paste textarea "6.67.38"
type textarea "[TECHNICAL_ID]"
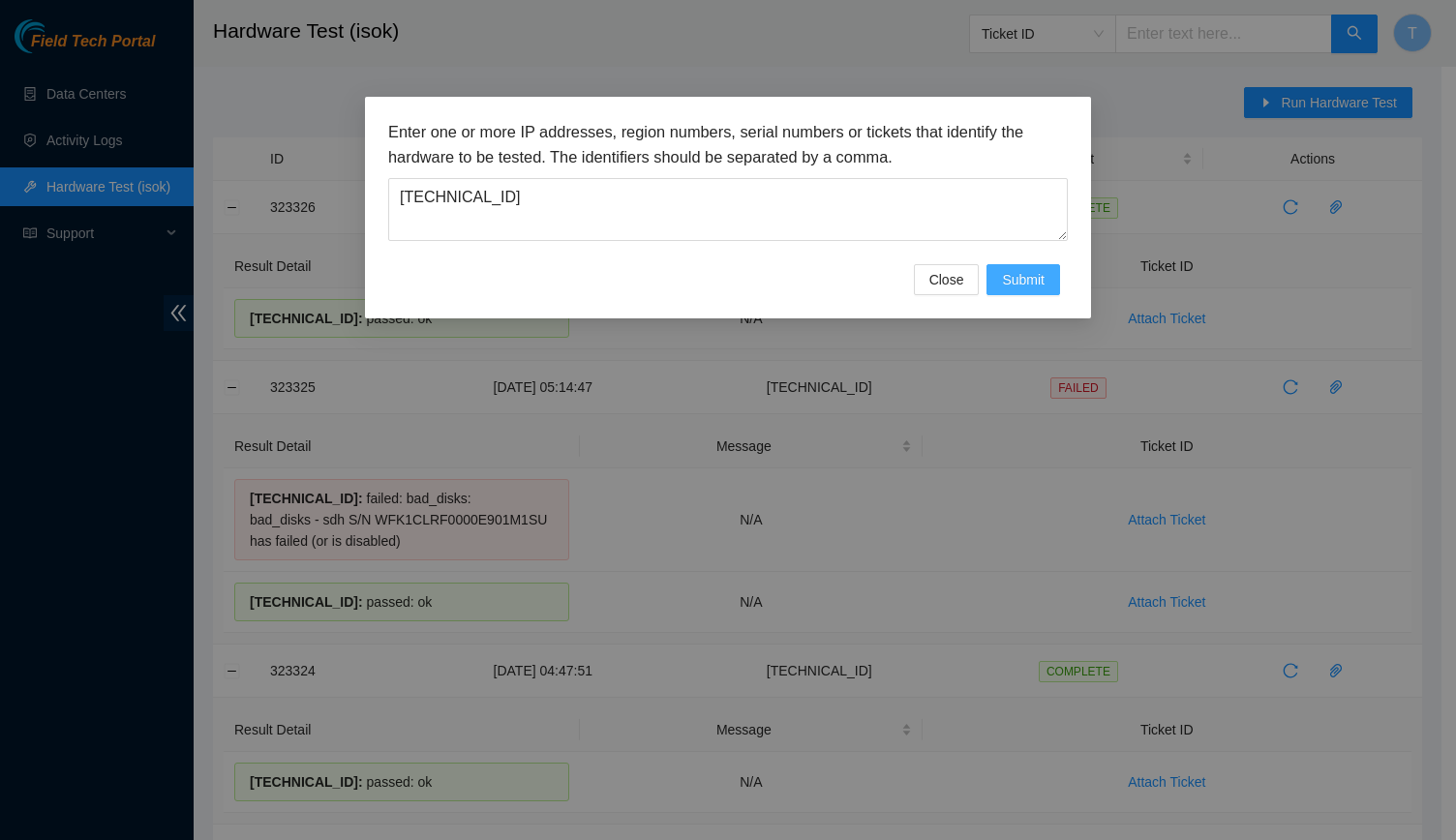
click at [1012, 278] on span "Submit" at bounding box center [1024, 280] width 43 height 22
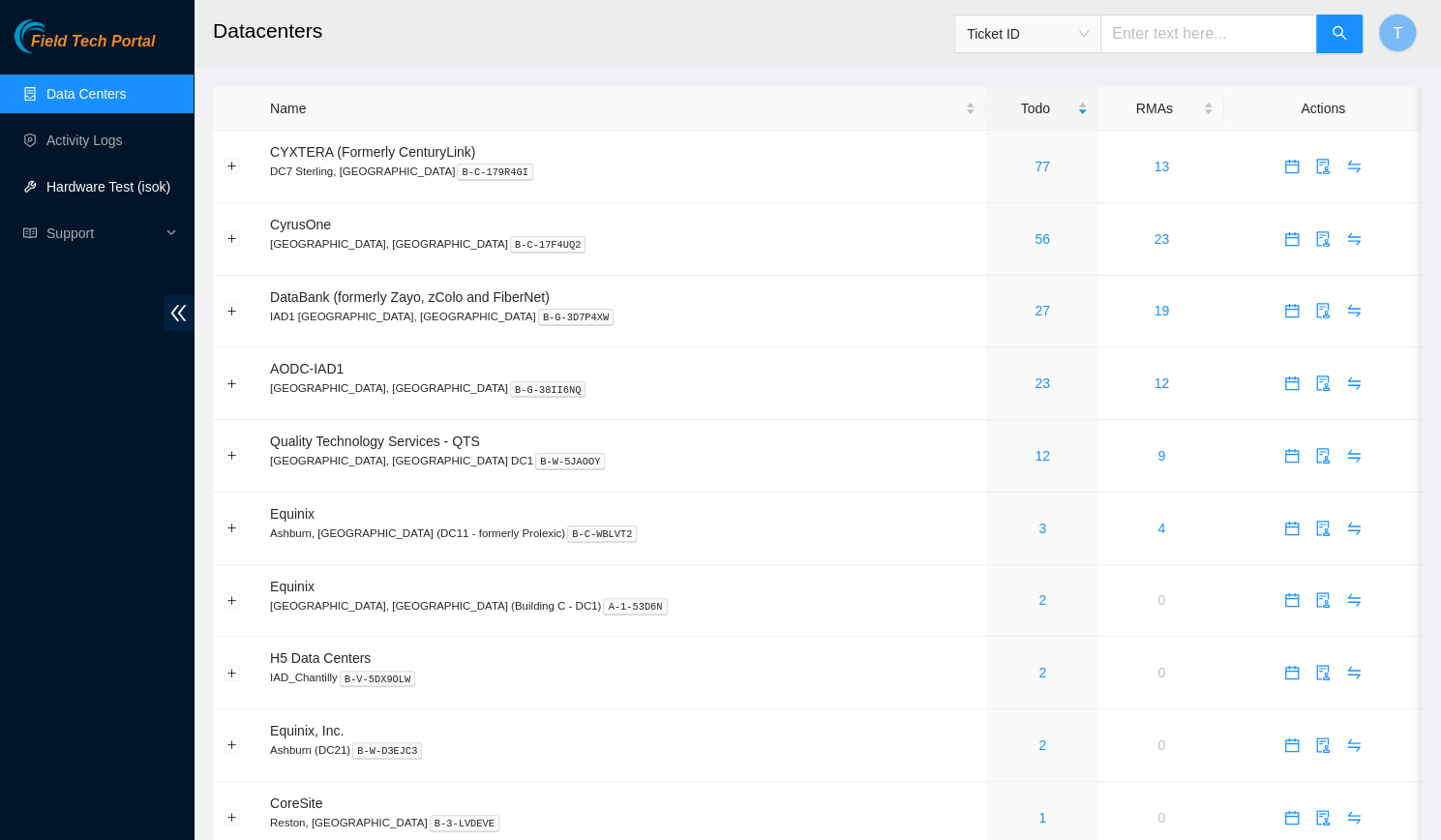
click at [58, 181] on link "Hardware Test (isok)" at bounding box center [108, 187] width 124 height 16
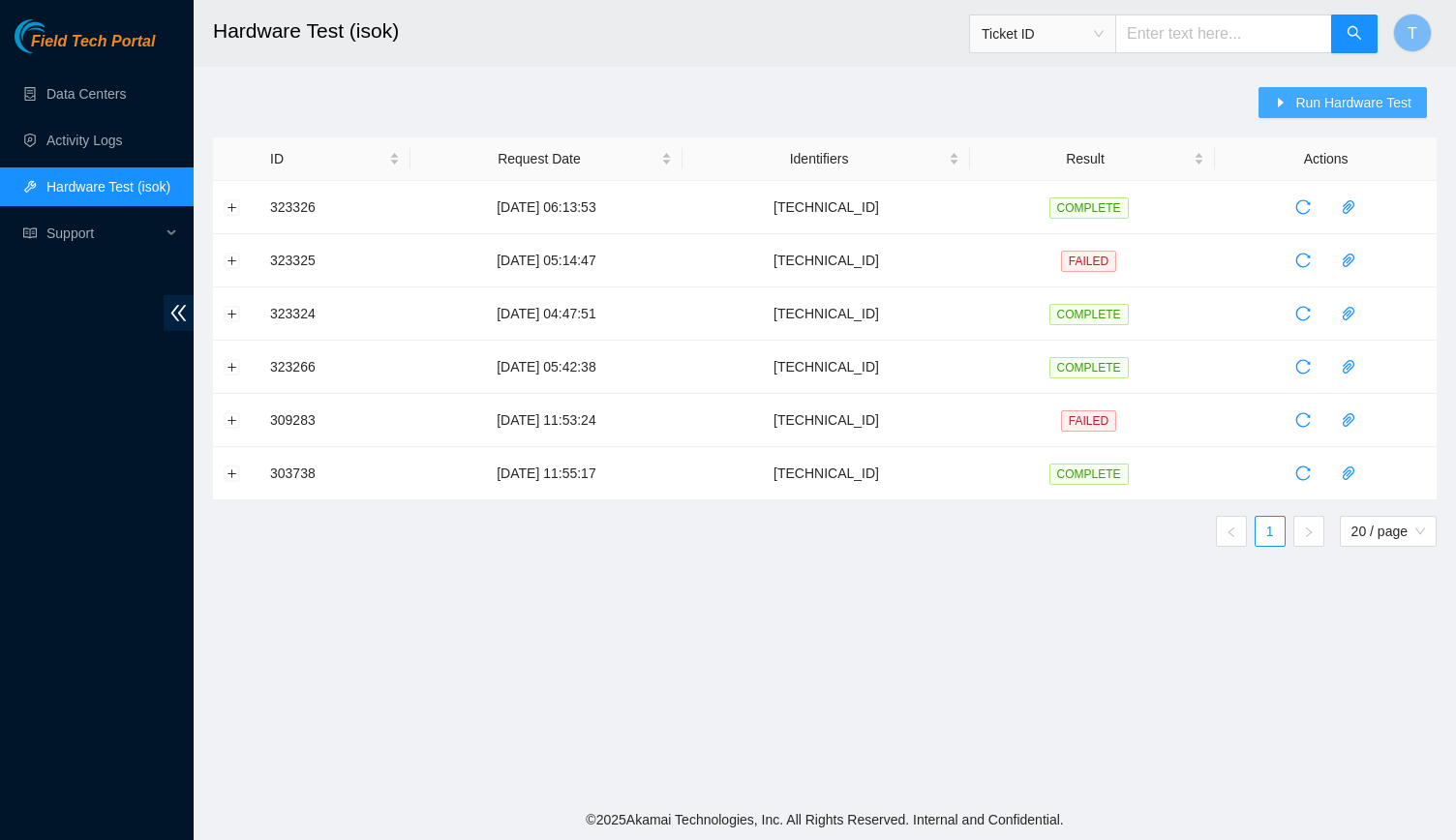
click at [1309, 97] on span "Run Hardware Test" at bounding box center [1353, 103] width 117 height 22
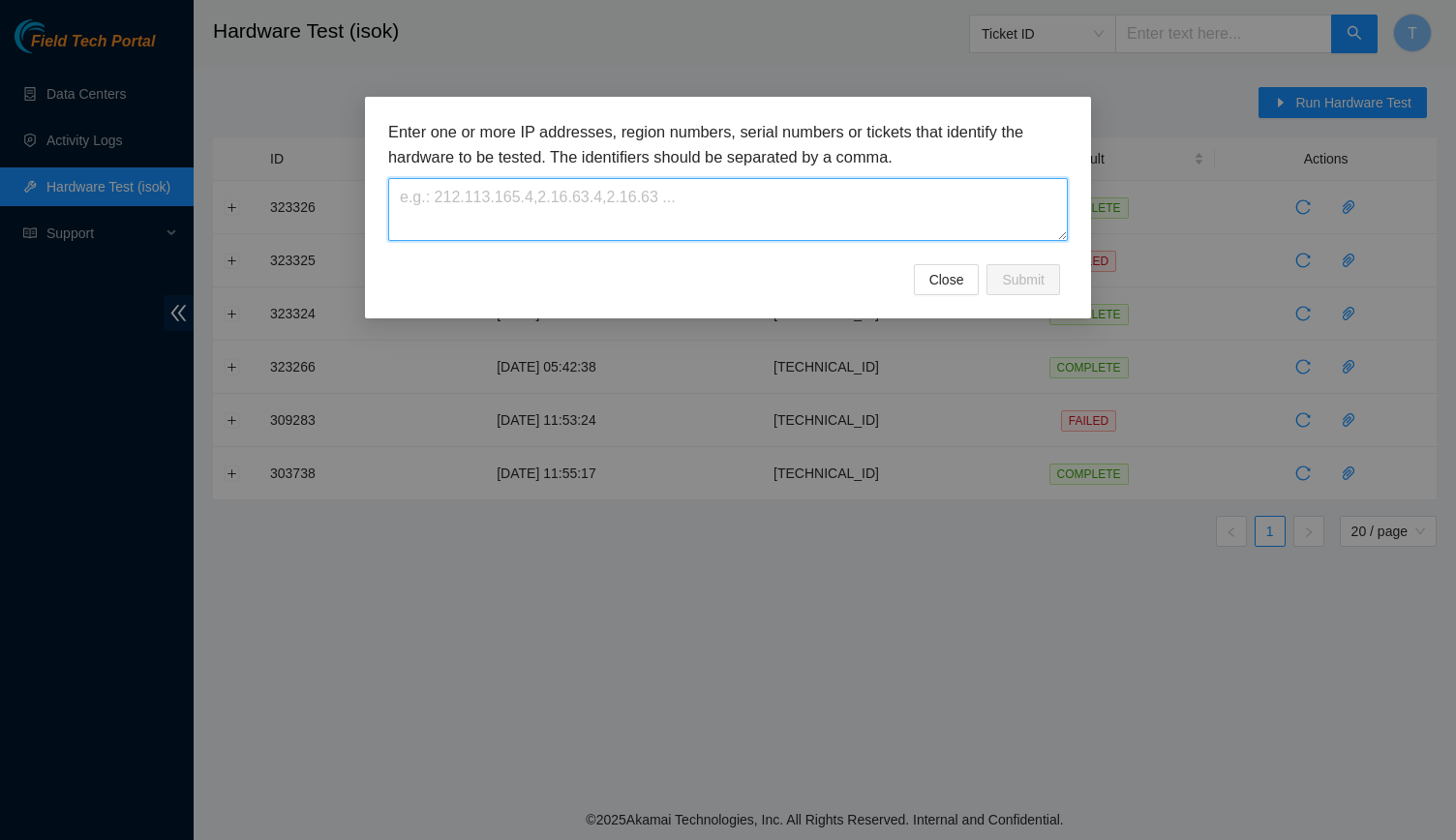
paste textarea "[TECHNICAL_ID]"
click at [672, 205] on textarea at bounding box center [728, 210] width 680 height 63
type textarea "[TECHNICAL_ID]"
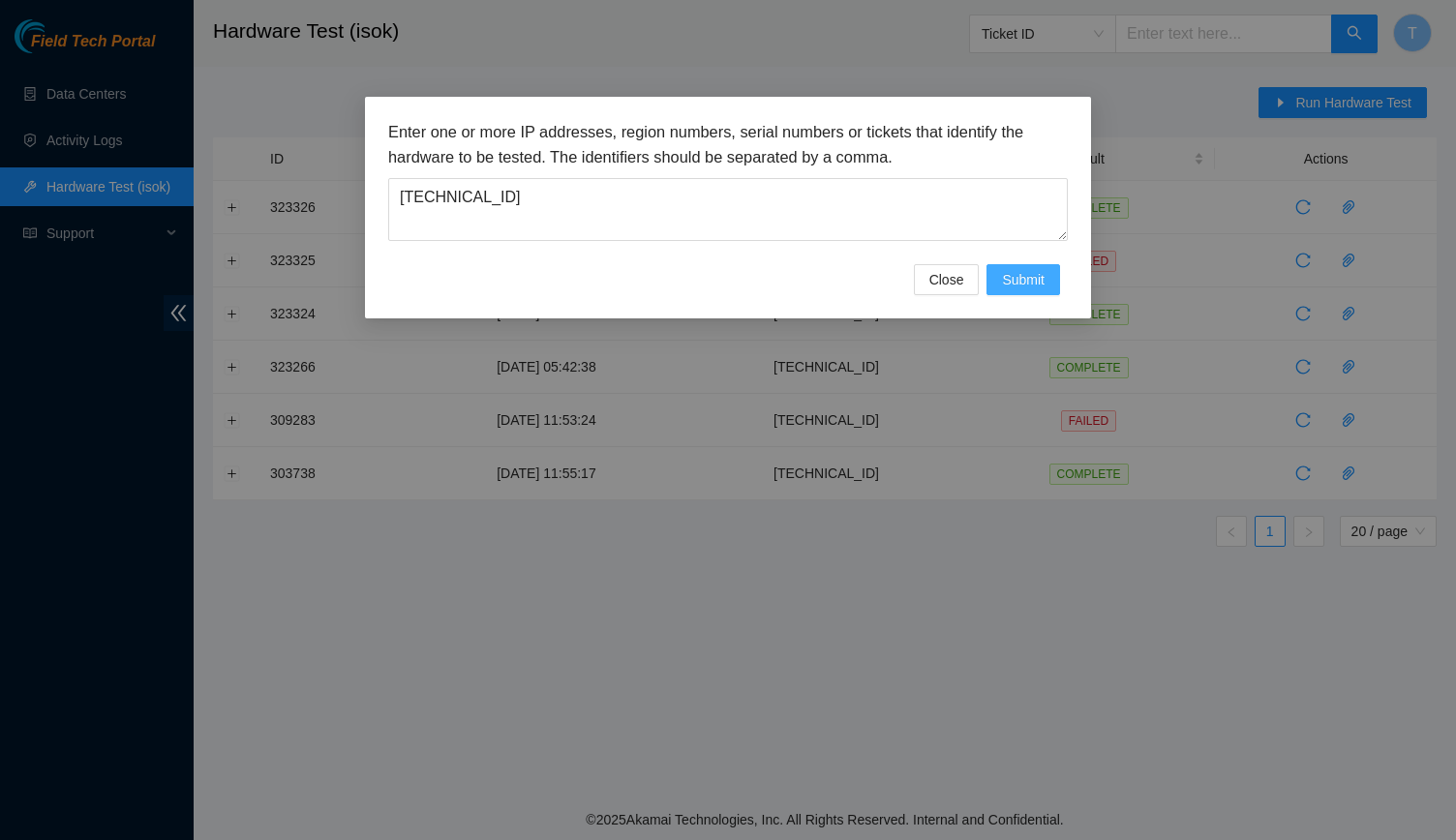
click at [1044, 289] on span "Submit" at bounding box center [1024, 280] width 43 height 22
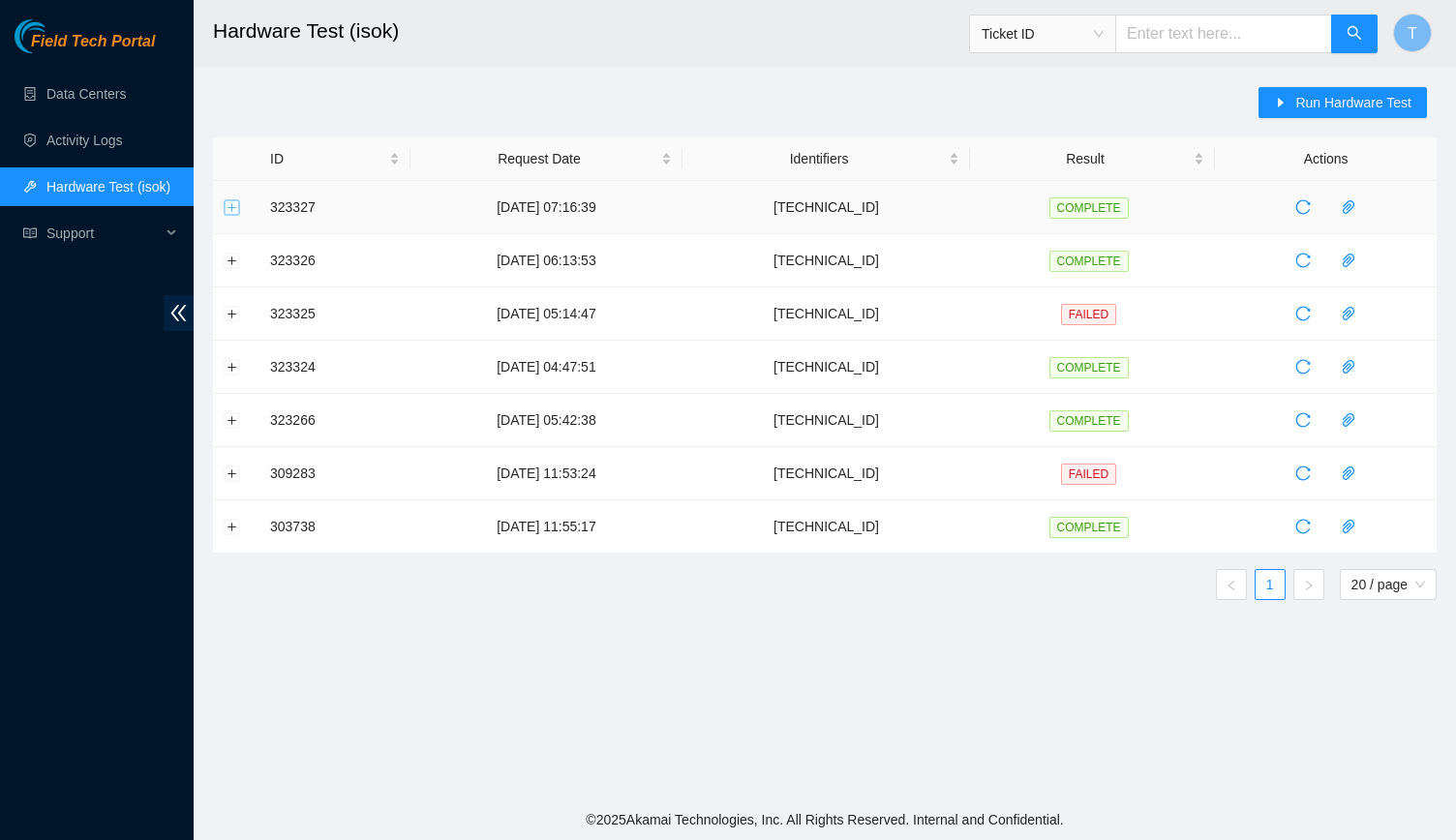
click at [225, 207] on td at bounding box center [236, 208] width 46 height 53
click at [225, 207] on button "Expand row" at bounding box center [232, 208] width 16 height 16
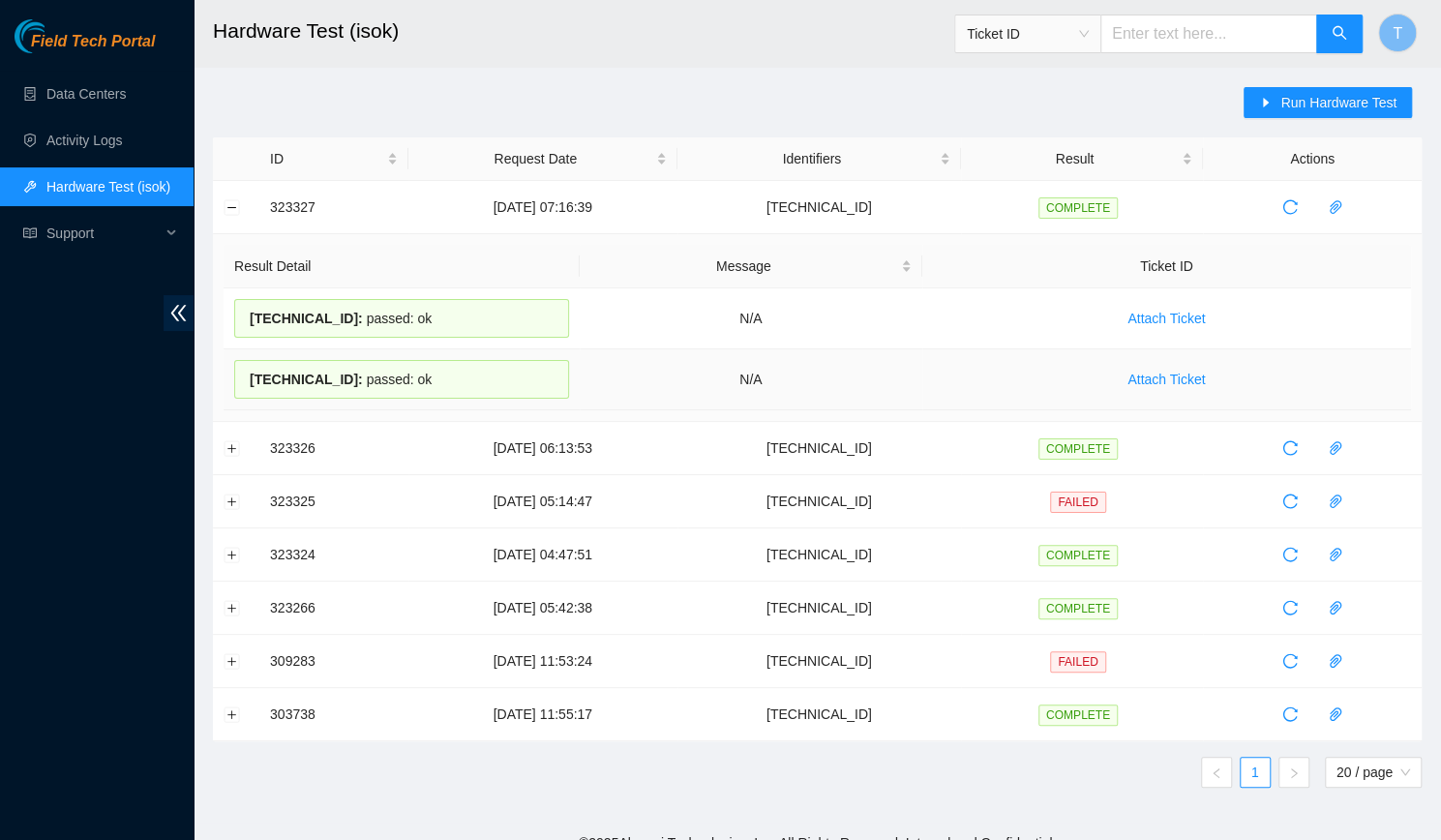
click at [457, 373] on div "23.36.67.38 : passed: ok" at bounding box center [401, 380] width 335 height 39
click at [400, 305] on div "23.36.67.39 : passed: ok" at bounding box center [401, 319] width 335 height 39
click at [416, 364] on div "23.36.67.38 : passed: ok" at bounding box center [401, 380] width 335 height 39
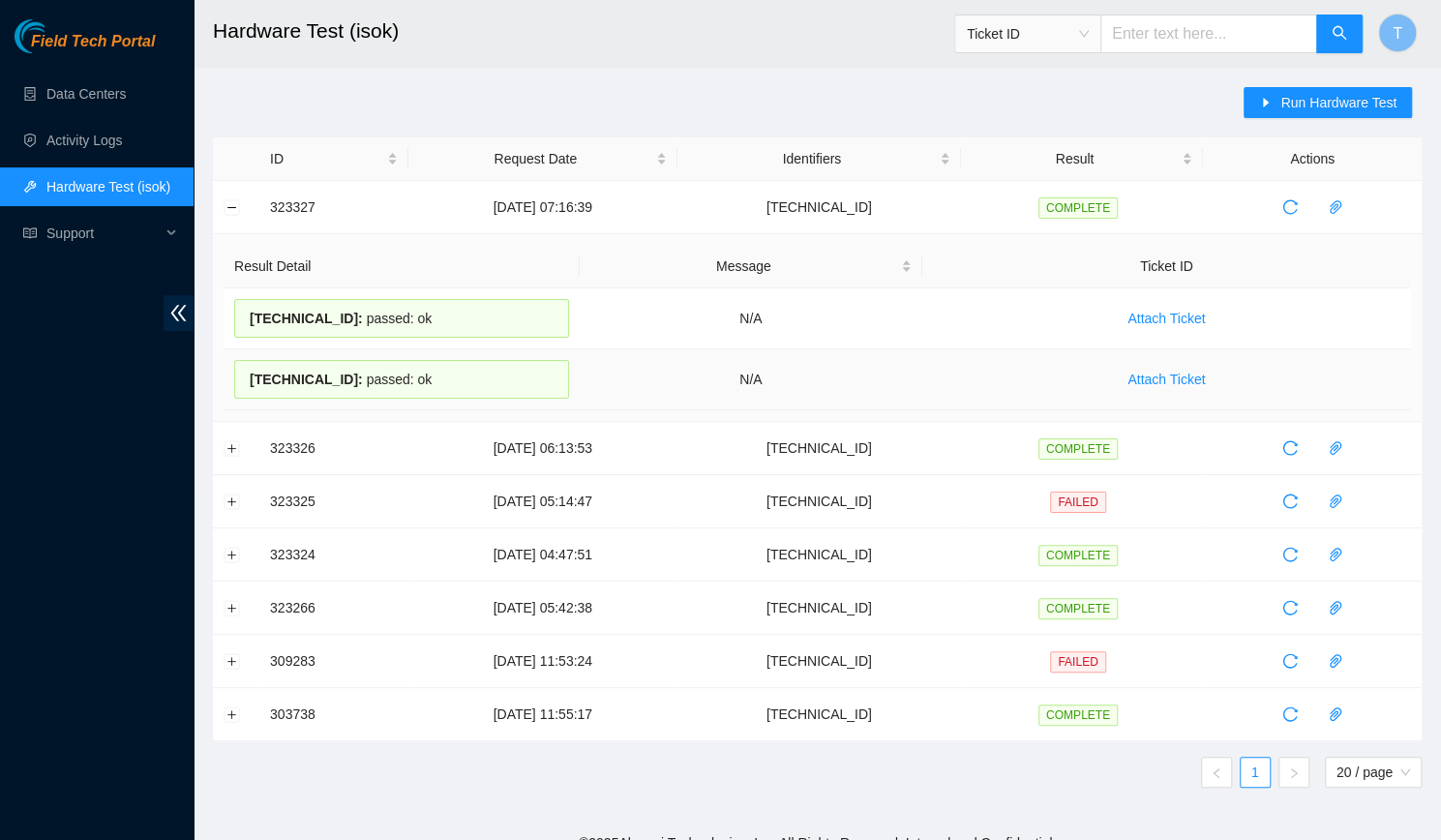
click at [416, 364] on div "23.36.67.38 : passed: ok" at bounding box center [401, 380] width 335 height 39
copy div "23.36.67.38 : passed: ok"
